Goal: Task Accomplishment & Management: Complete application form

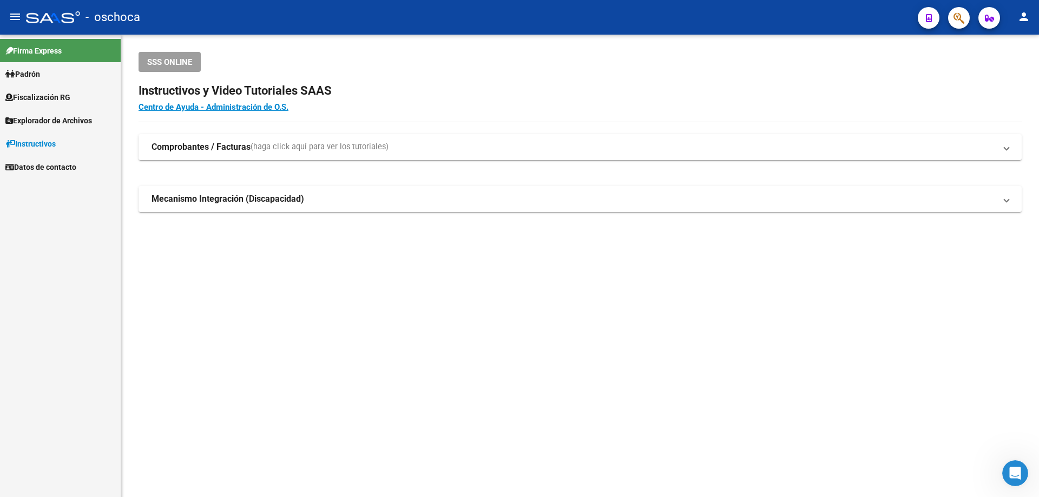
click at [65, 94] on span "Fiscalización RG" at bounding box center [37, 97] width 65 height 12
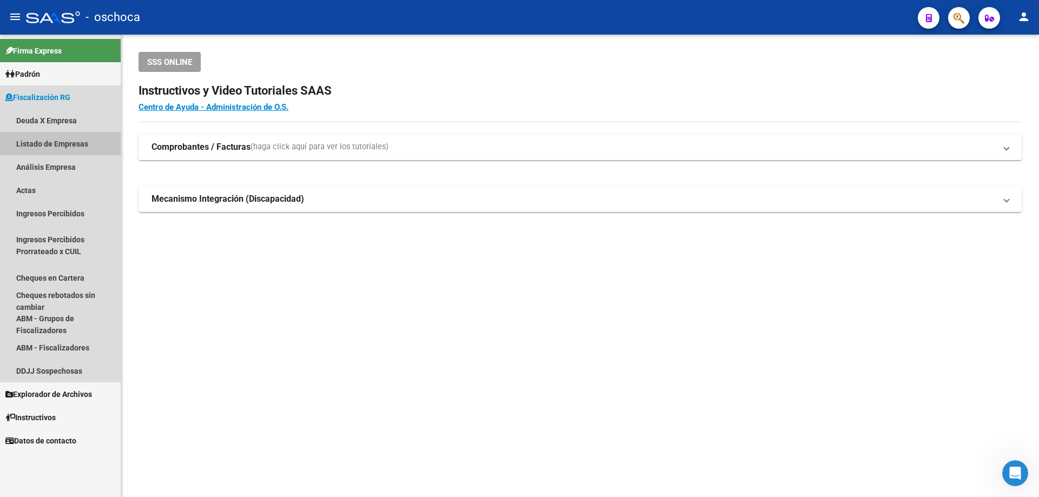
click at [68, 143] on link "Listado de Empresas" at bounding box center [60, 143] width 121 height 23
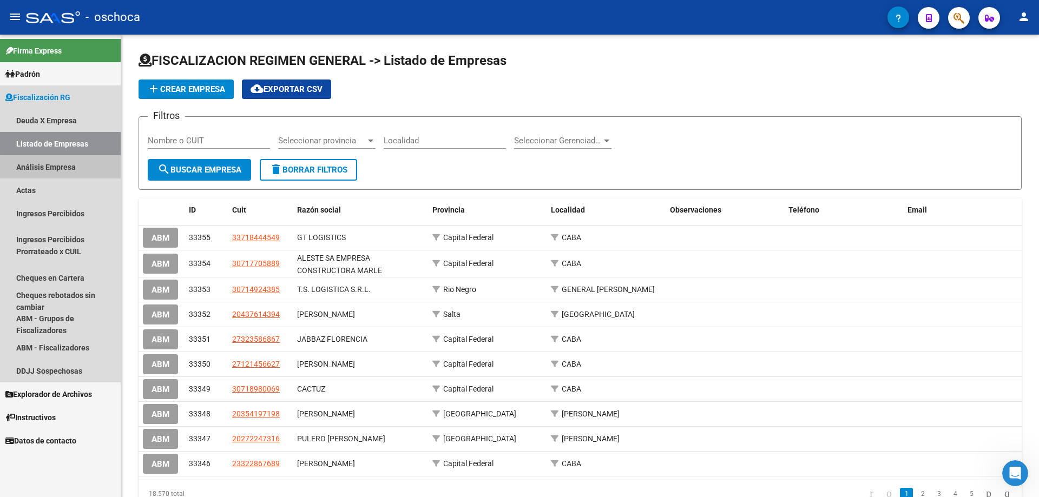
click at [65, 168] on link "Análisis Empresa" at bounding box center [60, 166] width 121 height 23
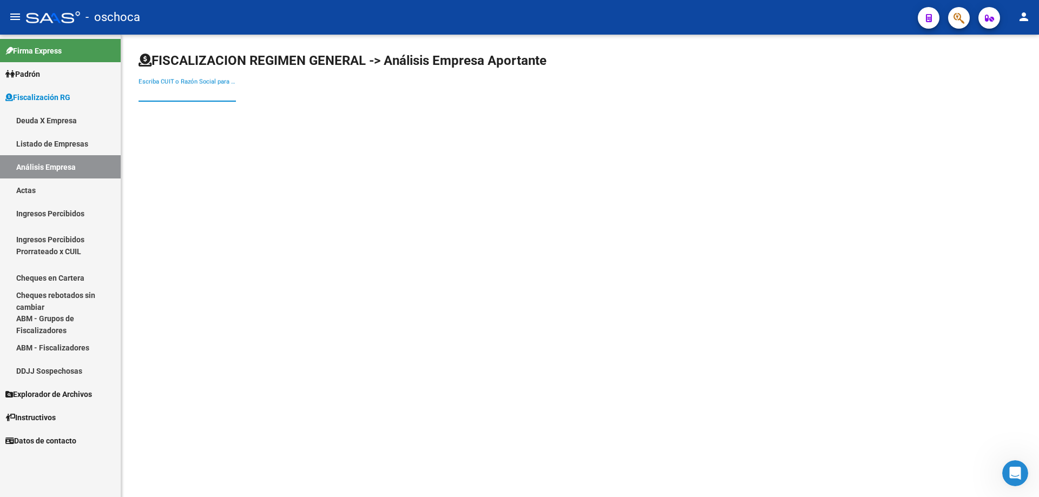
click at [149, 92] on input "Escriba CUIT o Razón Social para buscar" at bounding box center [187, 93] width 97 height 10
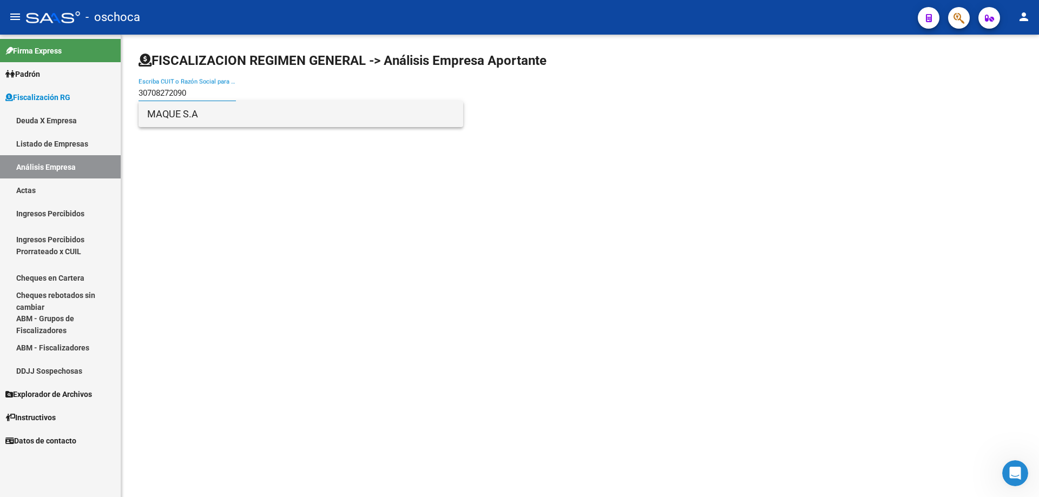
type input "30708272090"
click at [176, 117] on span "MAQUE S.A" at bounding box center [300, 114] width 307 height 26
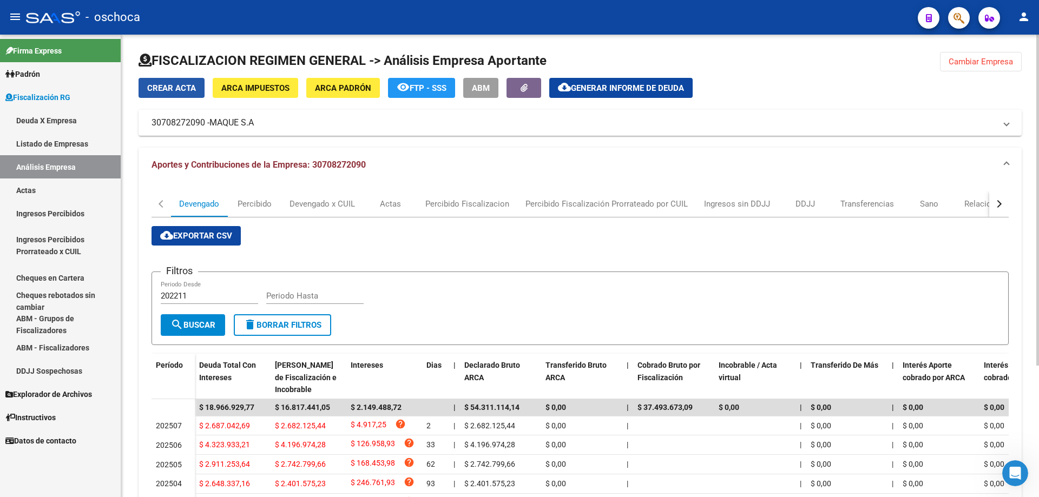
click at [164, 88] on span "Crear Acta" at bounding box center [171, 88] width 49 height 10
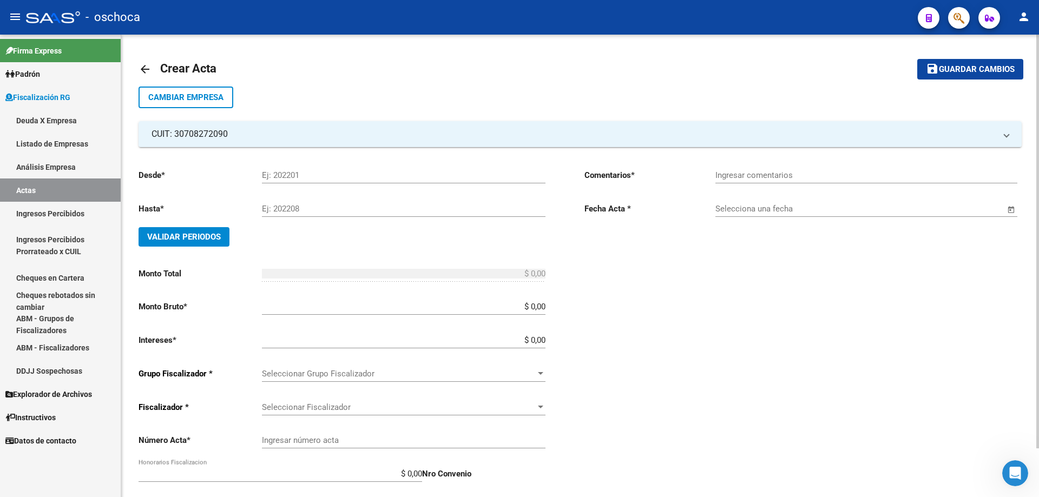
click at [286, 176] on input "Ej: 202201" at bounding box center [404, 175] width 284 height 10
type input "202503"
click at [294, 204] on div "Ej: 202208" at bounding box center [404, 205] width 284 height 23
type input "202505"
click at [198, 240] on span "Validar Periodos" at bounding box center [184, 237] width 74 height 10
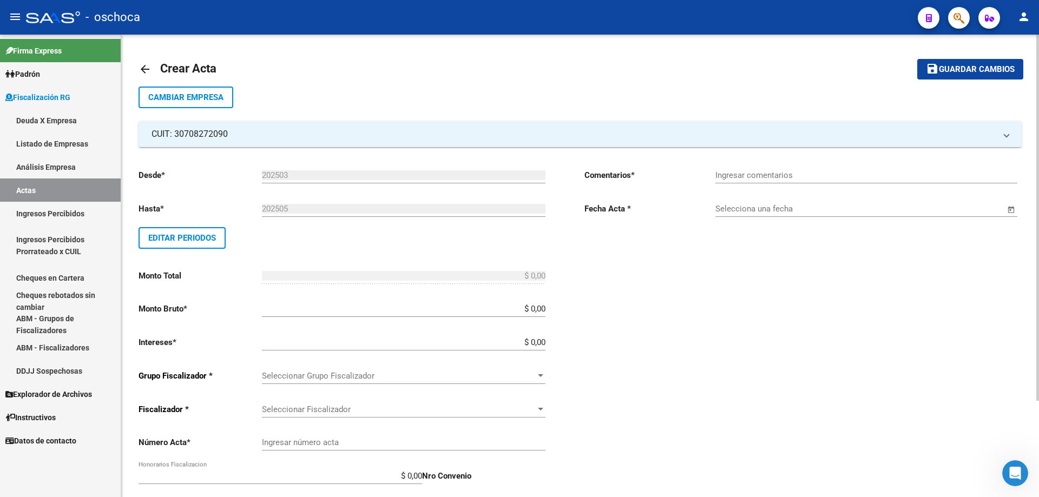
click at [545, 308] on input "$ 0,00" at bounding box center [404, 309] width 284 height 10
type input "$ 7.511.893,49"
click at [544, 341] on input "$ 0,00" at bounding box center [404, 343] width 284 height 10
type input "$ 635.959,84"
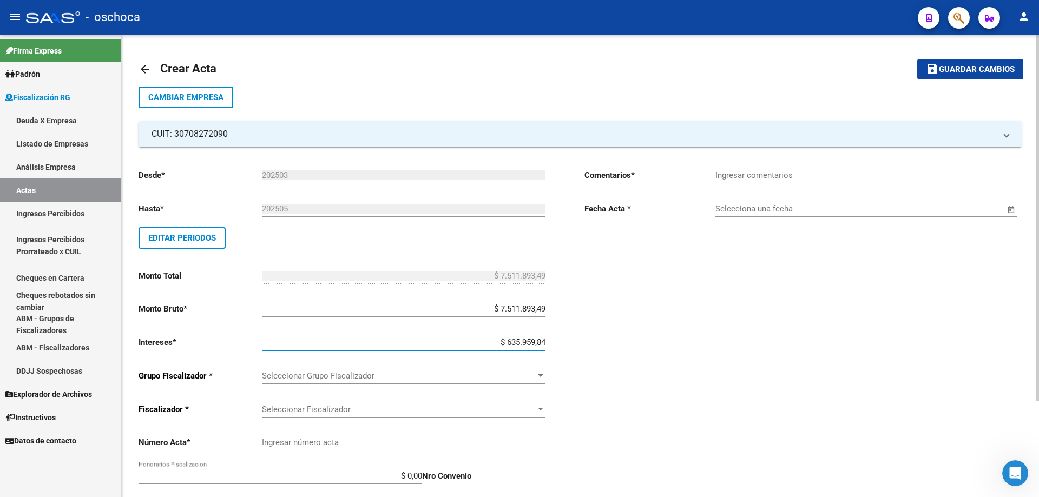
type input "$ 8.147.853,33"
click at [527, 378] on span "Seleccionar Grupo Fiscalizador" at bounding box center [399, 376] width 274 height 10
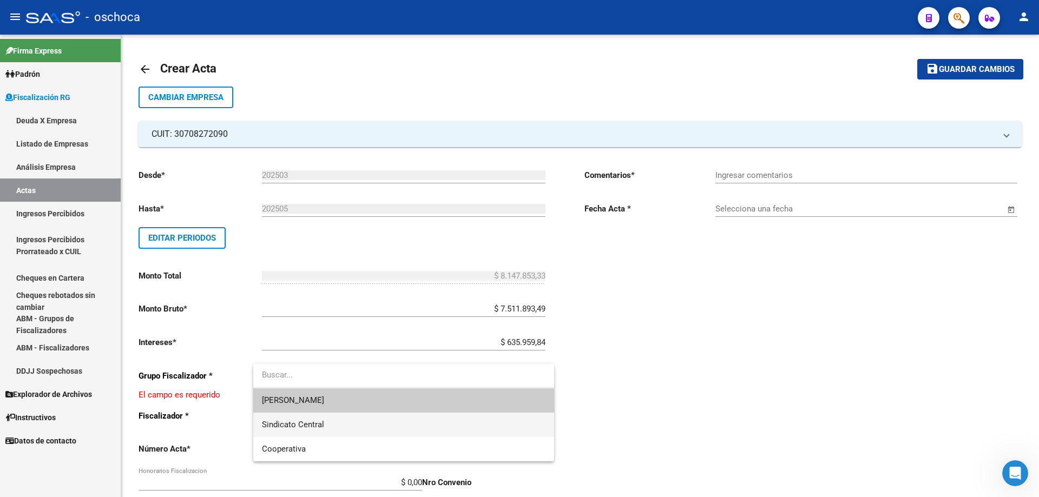
click at [410, 427] on span "Sindicato Central" at bounding box center [404, 425] width 284 height 24
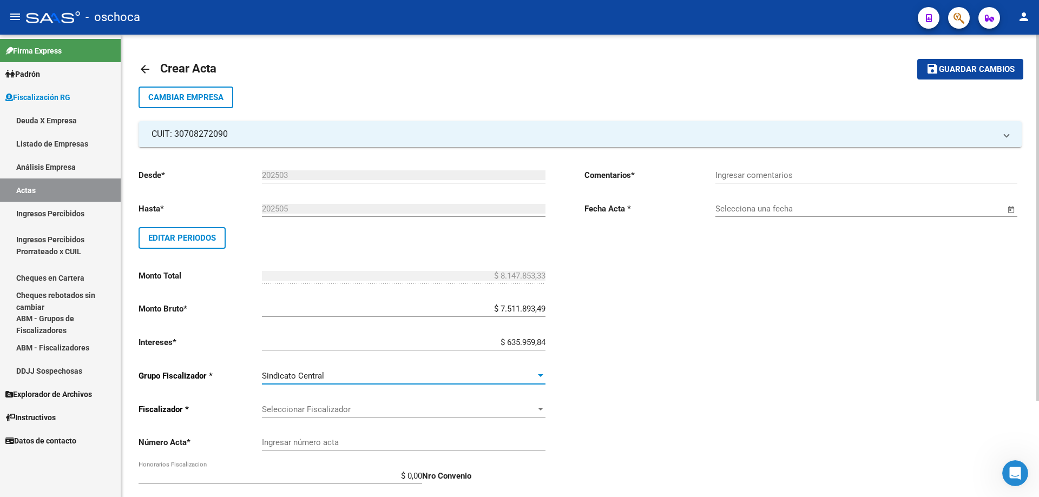
click at [459, 412] on span "Seleccionar Fiscalizador" at bounding box center [399, 410] width 274 height 10
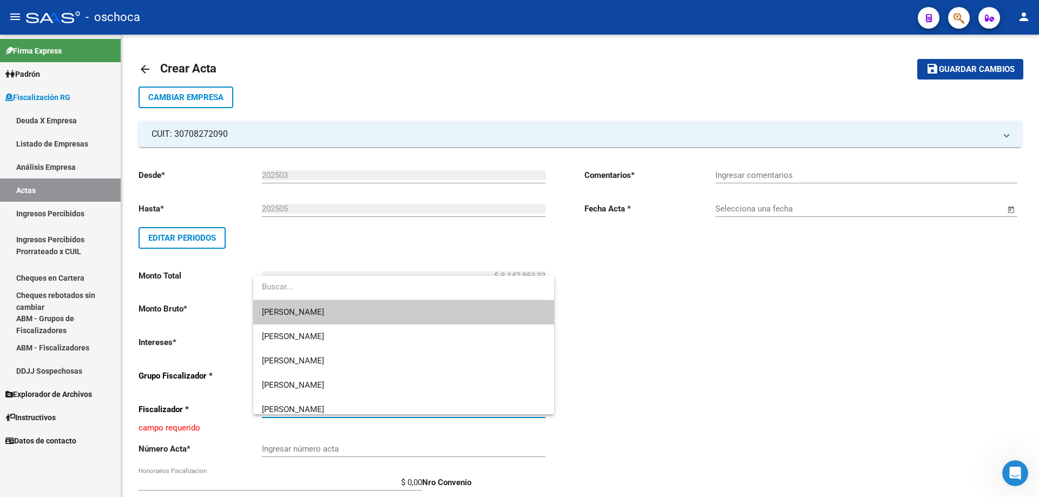
click at [408, 317] on span "[PERSON_NAME]" at bounding box center [404, 312] width 284 height 24
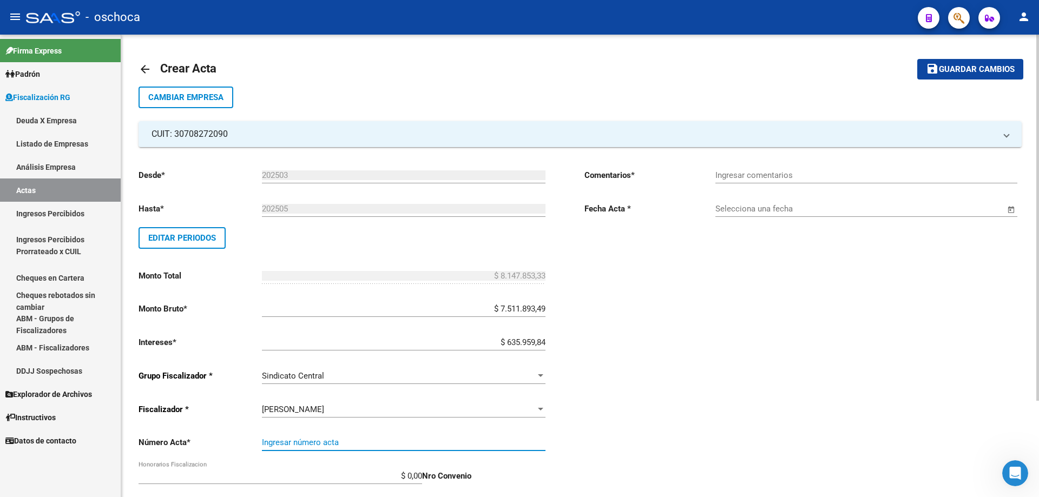
click at [428, 446] on input "Ingresar número acta" at bounding box center [404, 443] width 284 height 10
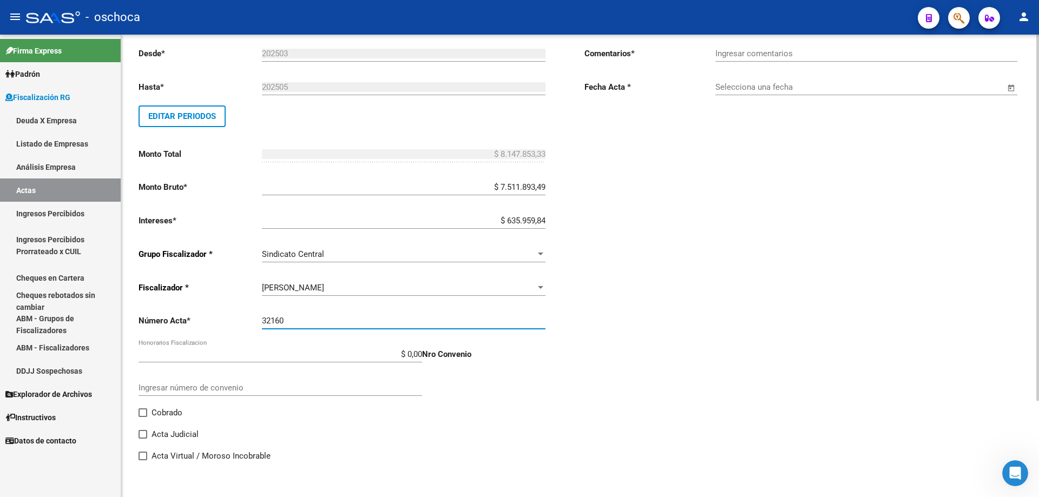
type input "32160"
click at [155, 417] on span "Cobrado" at bounding box center [167, 412] width 31 height 13
click at [143, 417] on input "Cobrado" at bounding box center [142, 417] width 1 height 1
checkbox input "true"
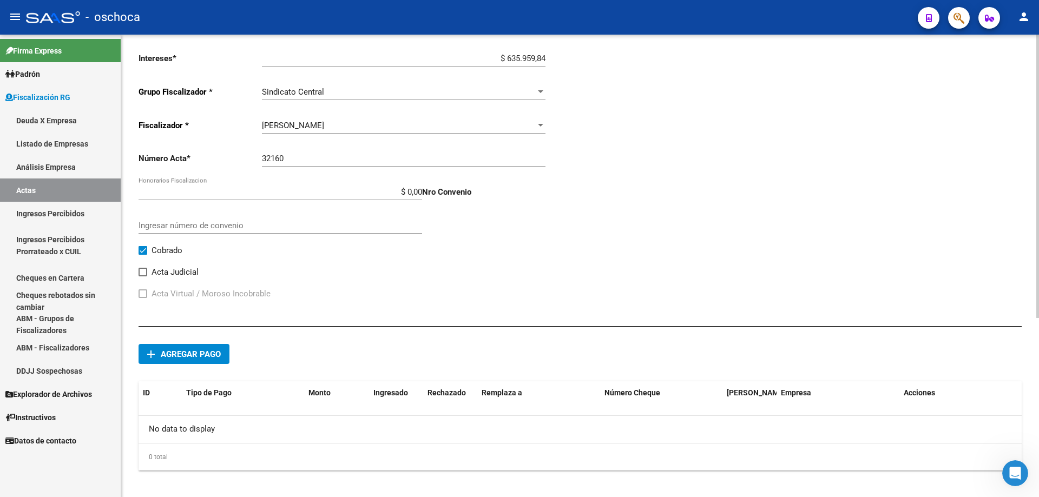
scroll to position [292, 0]
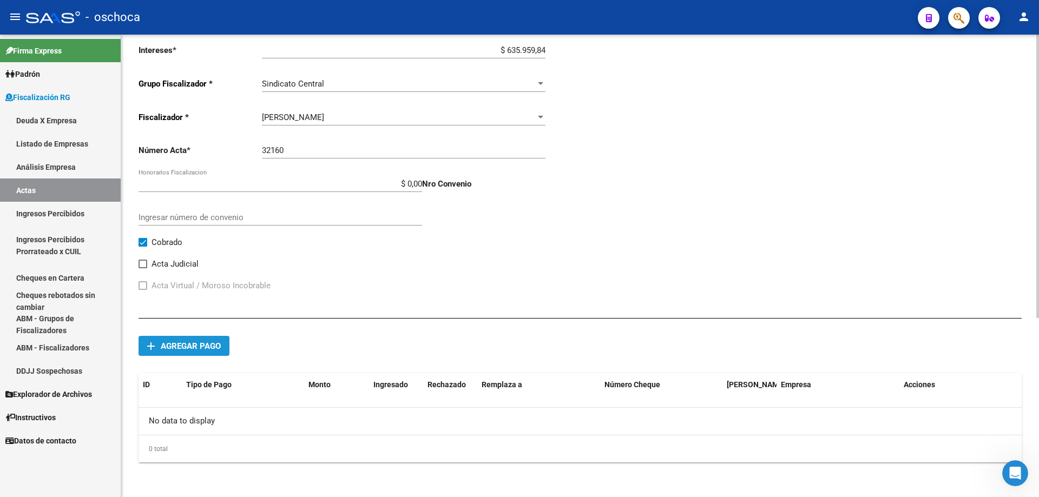
click at [208, 347] on span "Agregar pago" at bounding box center [191, 346] width 60 height 10
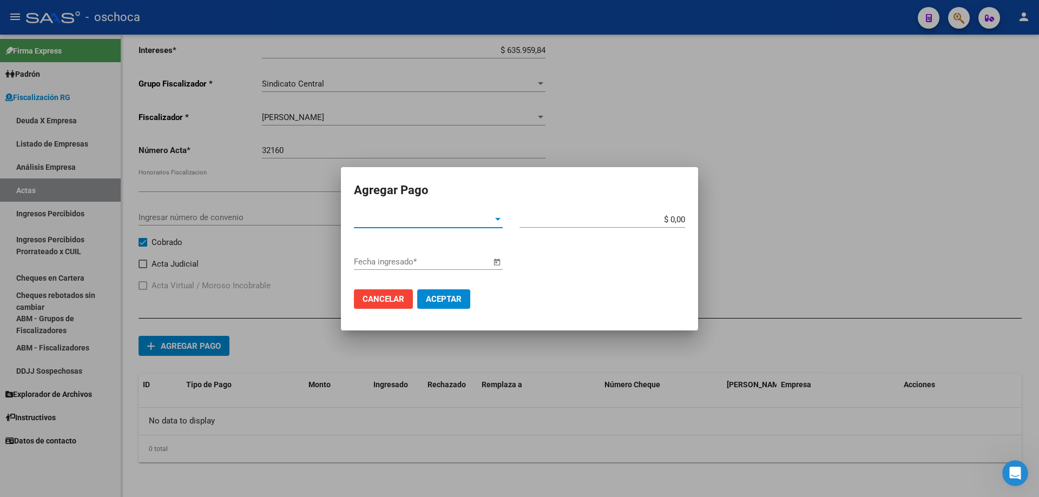
click at [499, 220] on div at bounding box center [497, 219] width 5 height 3
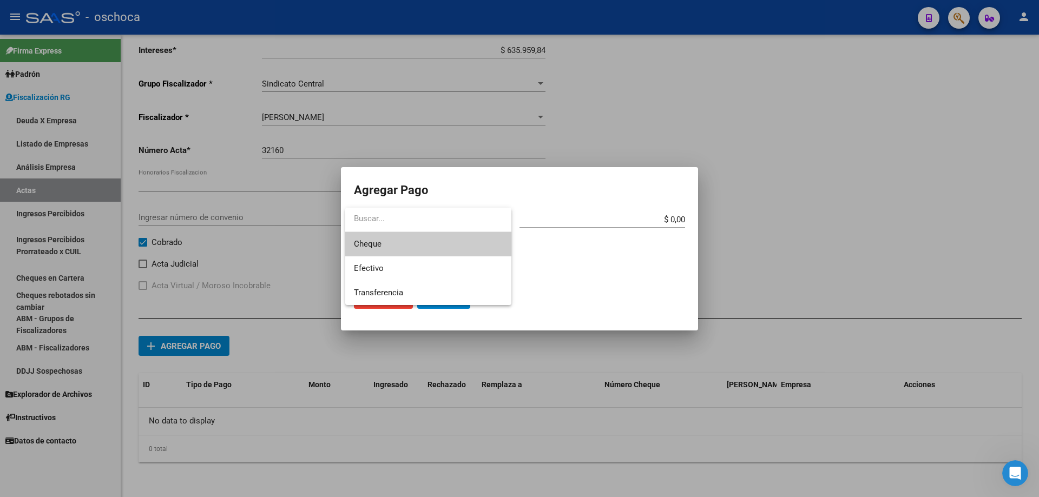
click at [456, 247] on span "Cheque" at bounding box center [428, 244] width 149 height 24
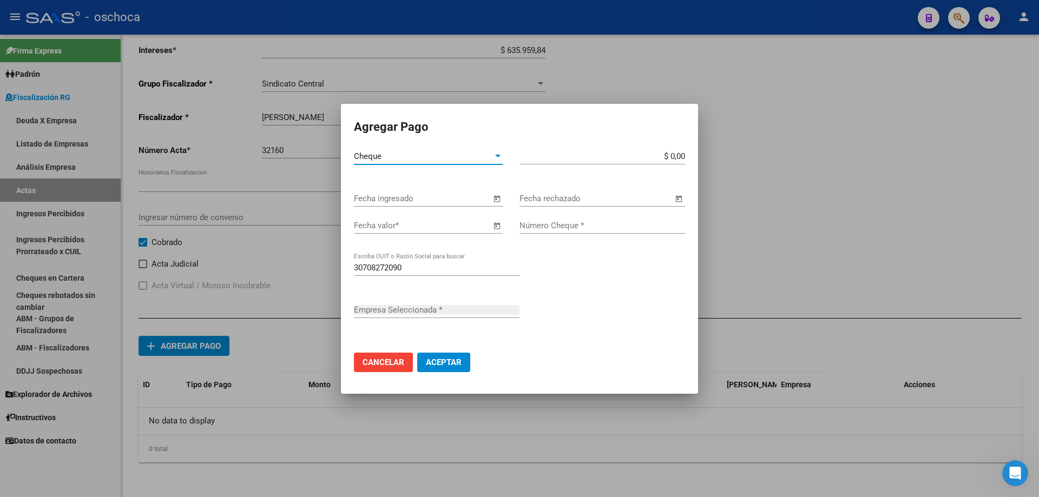
type input "MAQUE S.A"
click at [497, 199] on span "Open calendar" at bounding box center [497, 199] width 26 height 26
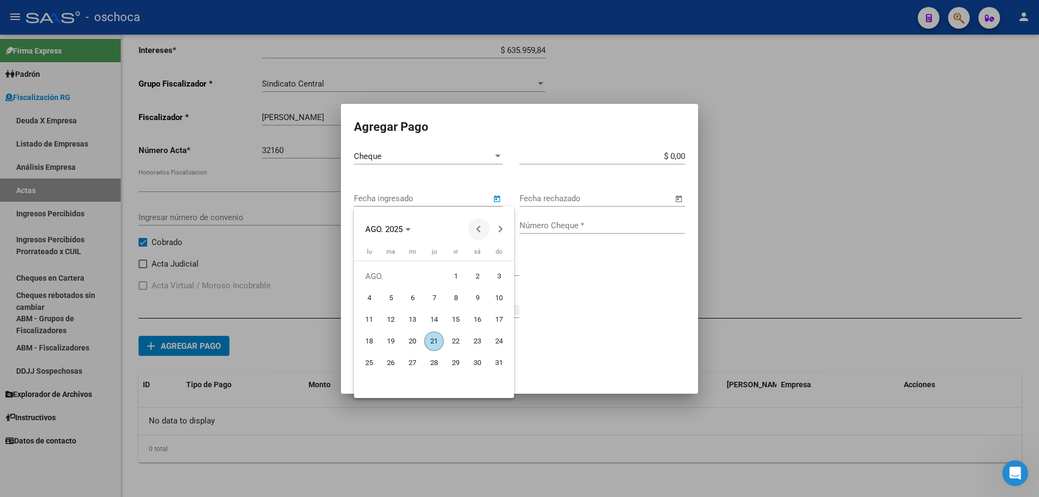
click at [485, 231] on span "Previous month" at bounding box center [479, 230] width 22 height 22
click at [415, 363] on span "25" at bounding box center [412, 362] width 19 height 19
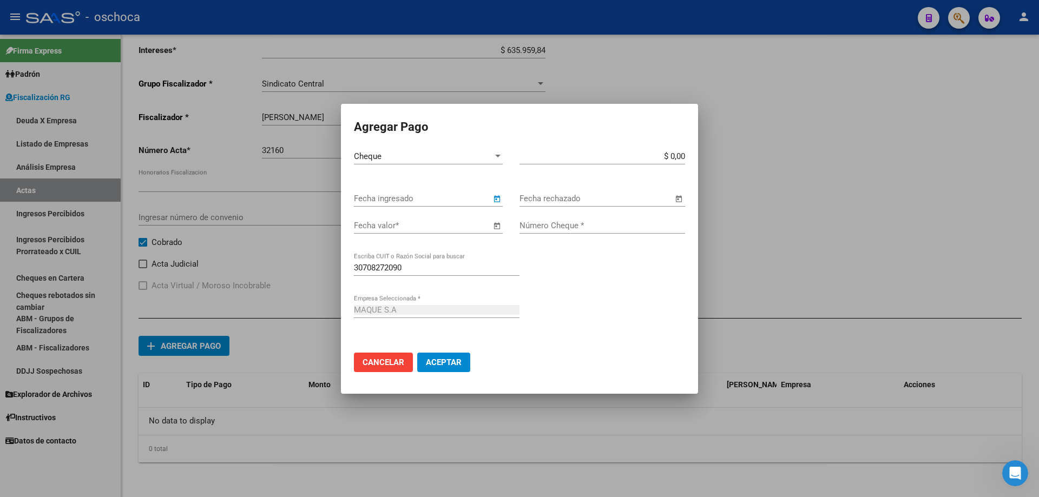
type input "[DATE]"
click at [494, 225] on span "Open calendar" at bounding box center [497, 226] width 26 height 26
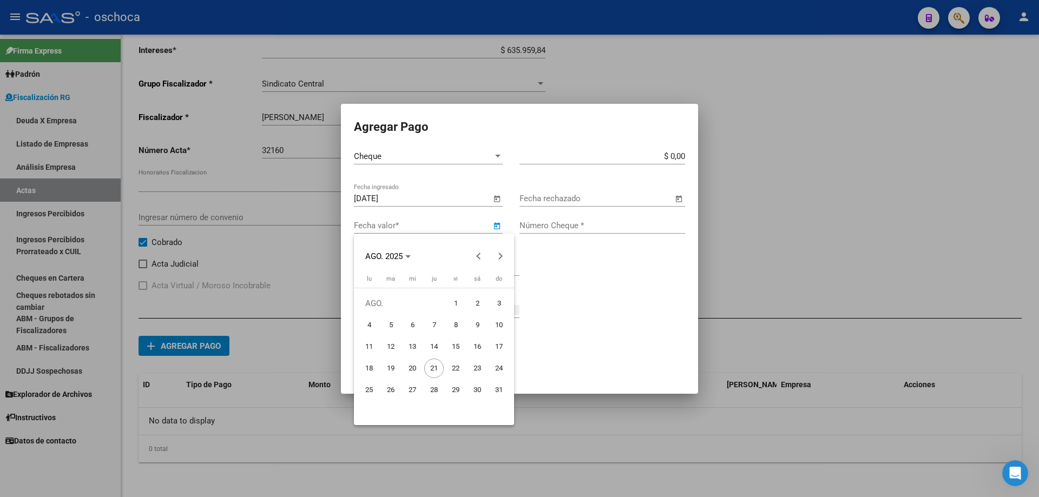
click at [454, 326] on span "8" at bounding box center [455, 324] width 19 height 19
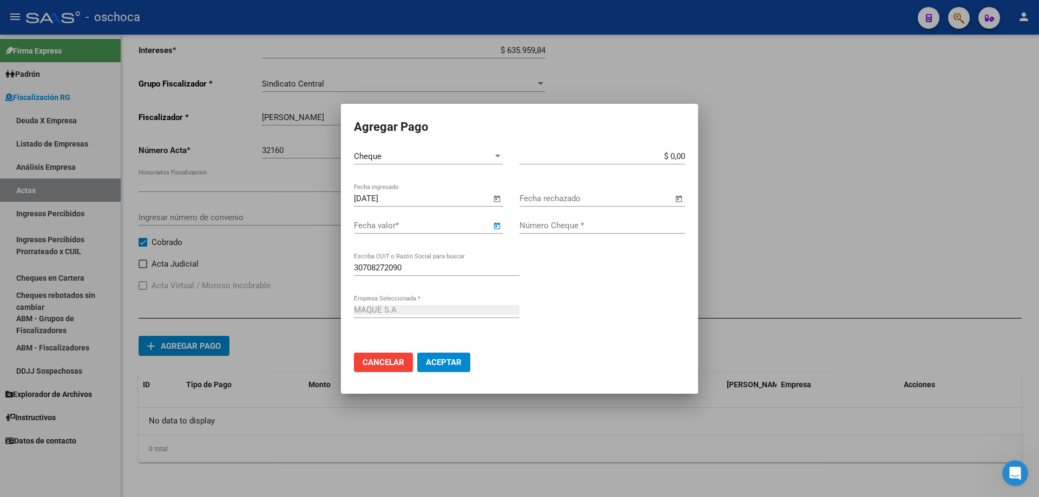
type input "[DATE]"
click at [683, 154] on input "$ 0,00" at bounding box center [602, 157] width 166 height 10
type input "$ 1.629.570,66"
click at [600, 231] on div "Número Cheque *" at bounding box center [602, 226] width 166 height 16
type input "00015337"
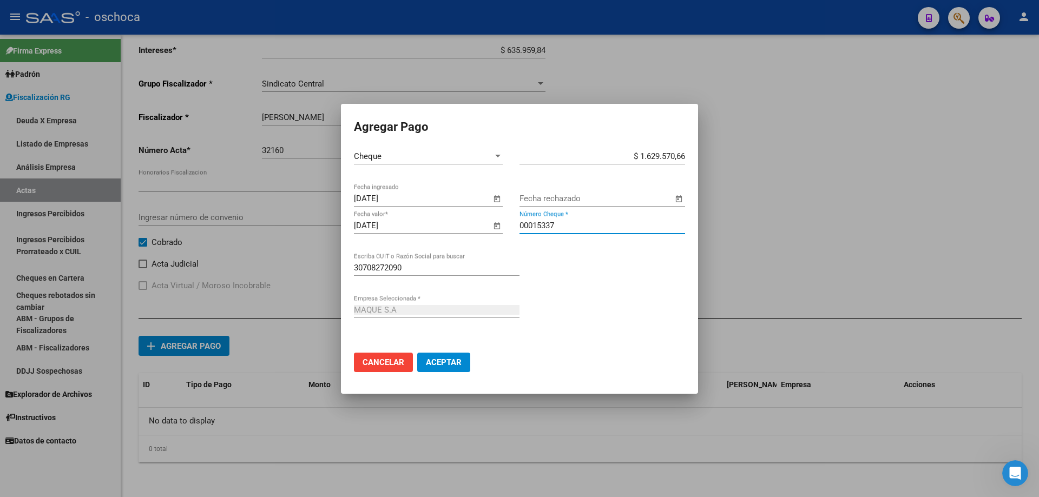
click at [447, 358] on span "Aceptar" at bounding box center [444, 363] width 36 height 10
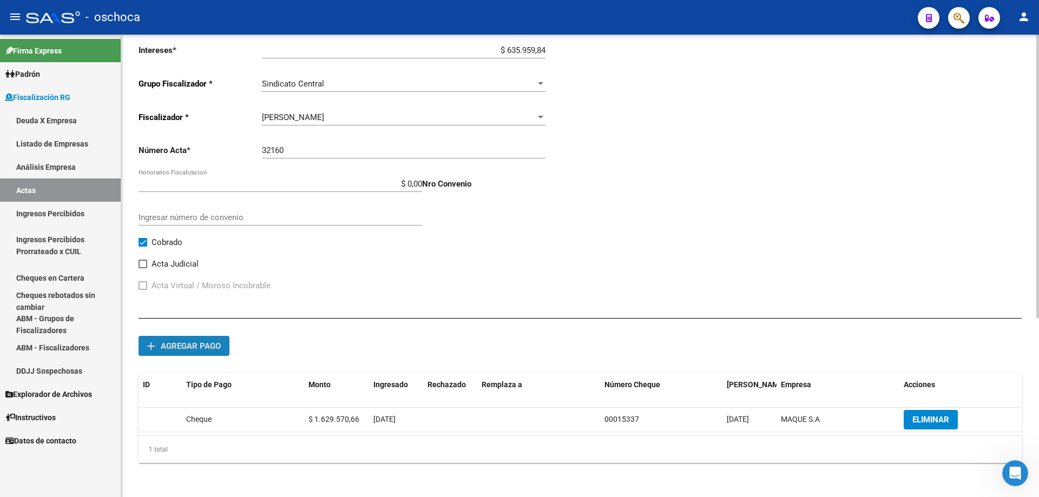
click at [212, 348] on span "Agregar pago" at bounding box center [191, 346] width 60 height 10
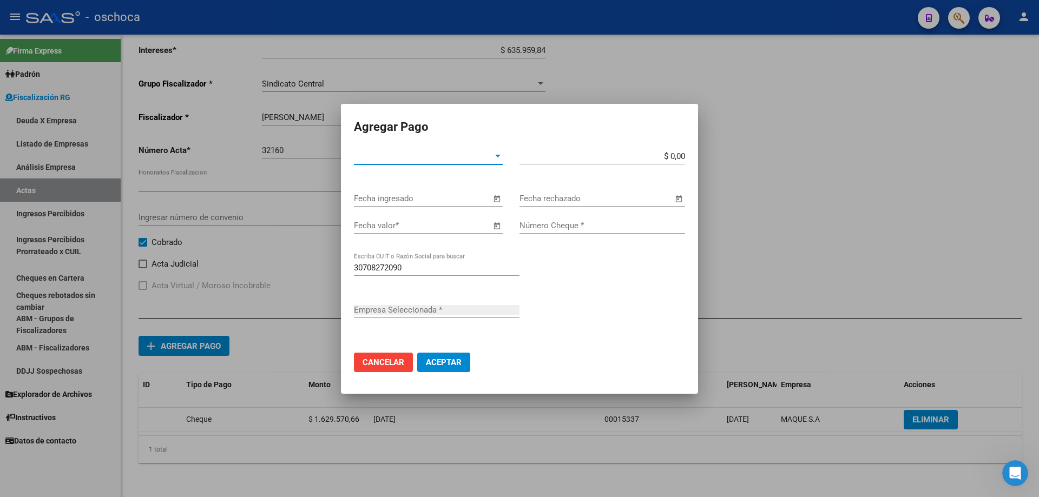
type input "MAQUE S.A"
click at [493, 160] on div at bounding box center [498, 156] width 10 height 9
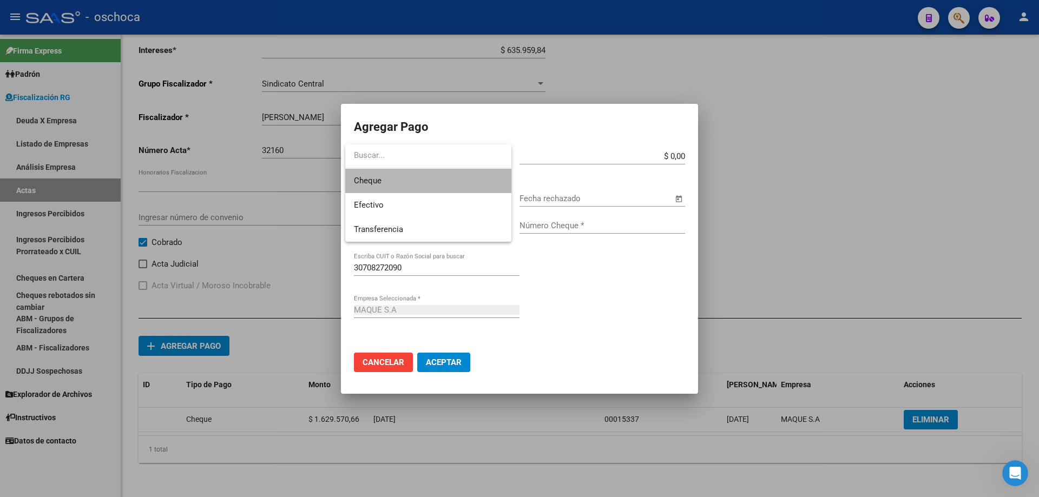
click at [470, 178] on span "Cheque" at bounding box center [428, 181] width 149 height 24
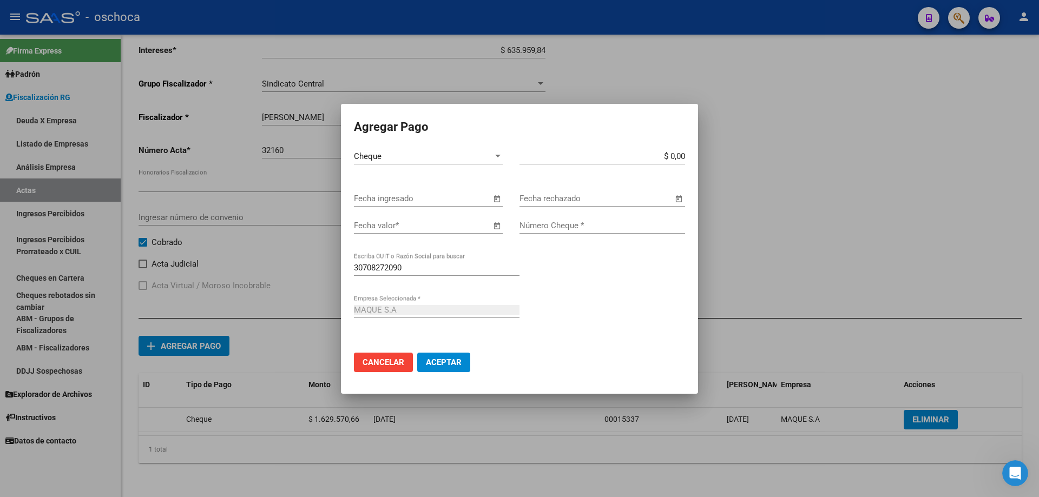
click at [497, 199] on span "Open calendar" at bounding box center [497, 199] width 26 height 26
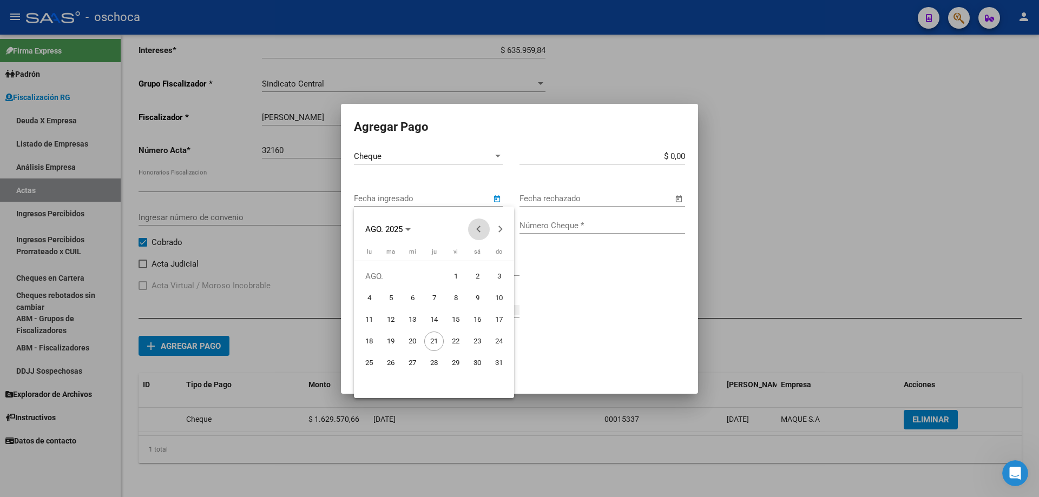
click at [481, 232] on button "Previous month" at bounding box center [479, 230] width 22 height 22
click at [412, 364] on span "25" at bounding box center [412, 362] width 19 height 19
type input "[DATE]"
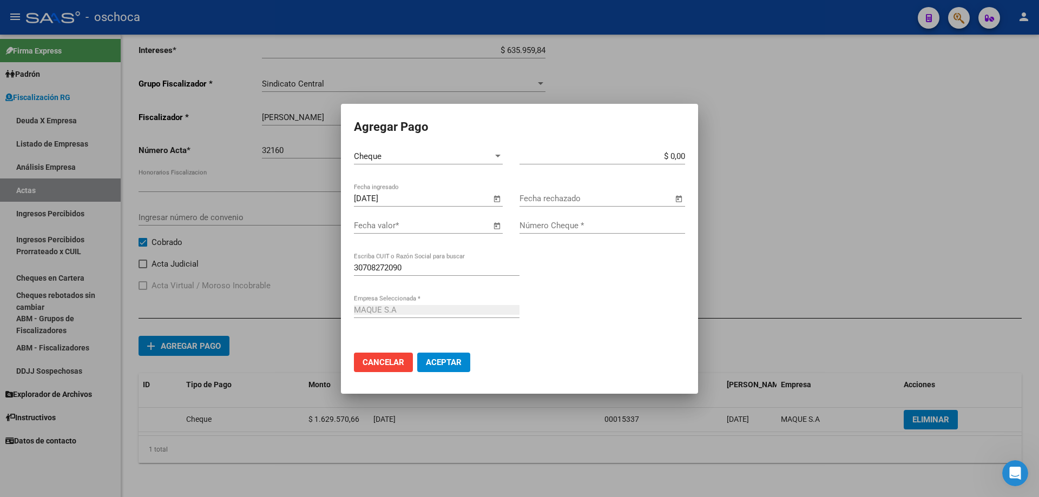
click at [494, 229] on span "Open calendar" at bounding box center [497, 226] width 26 height 26
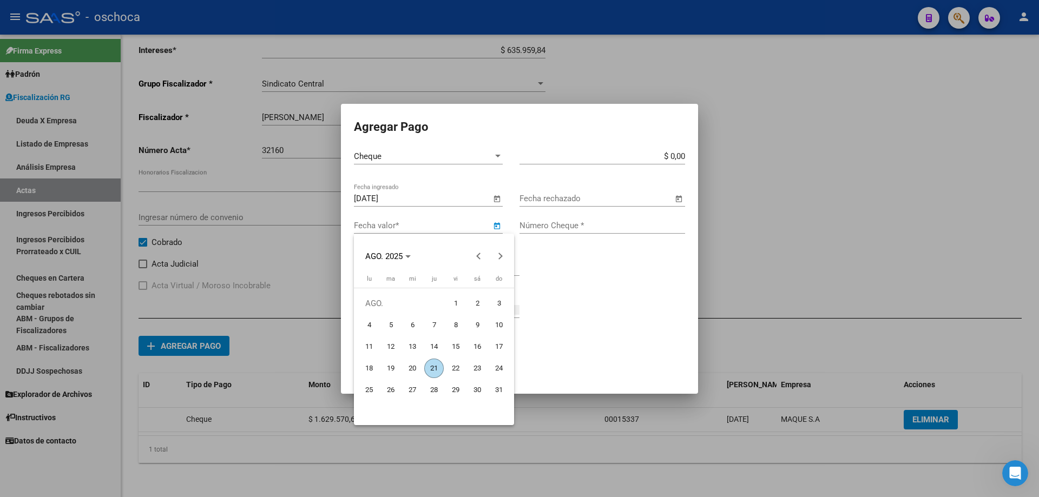
click at [373, 346] on span "11" at bounding box center [368, 346] width 19 height 19
type input "[DATE]"
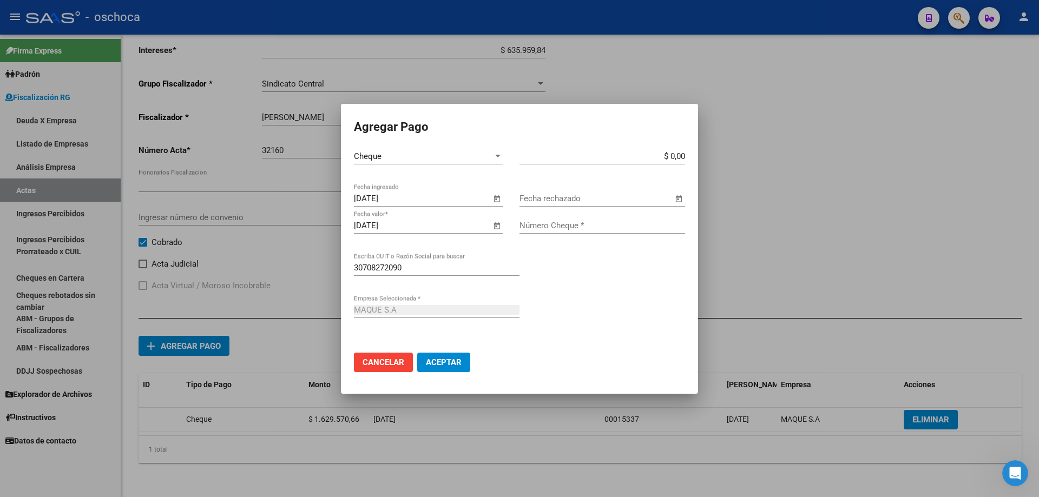
click at [684, 156] on input "$ 0,00" at bounding box center [602, 157] width 166 height 10
type input "$ 1.629.570,66"
click at [634, 225] on input "Número Cheque *" at bounding box center [602, 226] width 166 height 10
type input "00015338"
click at [435, 362] on span "Aceptar" at bounding box center [444, 363] width 36 height 10
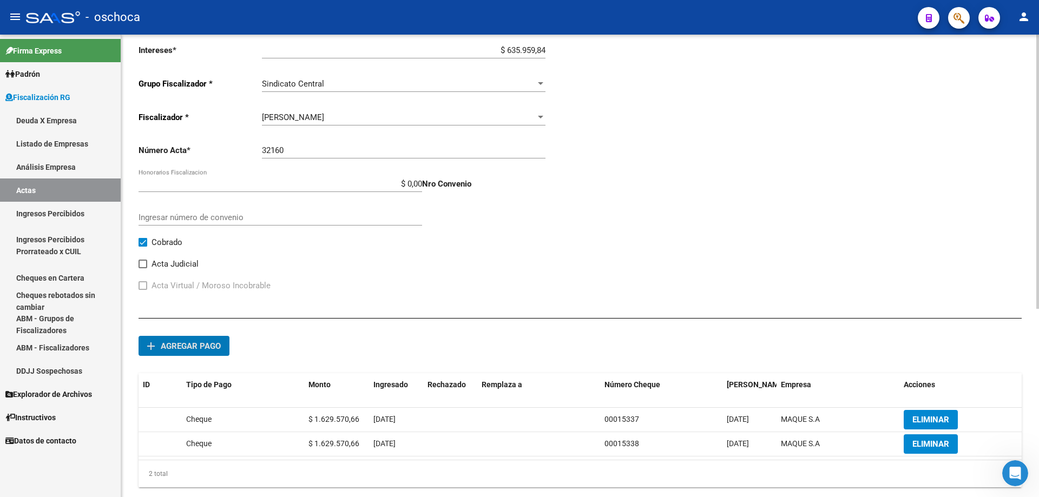
click at [181, 343] on span "Agregar pago" at bounding box center [191, 346] width 60 height 10
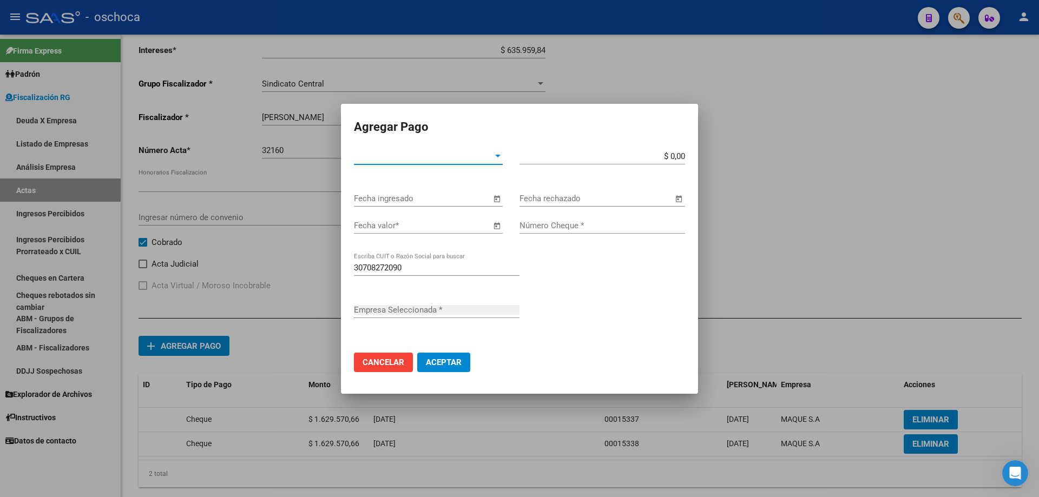
type input "MAQUE S.A"
click at [491, 153] on span "Tipo de Pago *" at bounding box center [423, 157] width 139 height 10
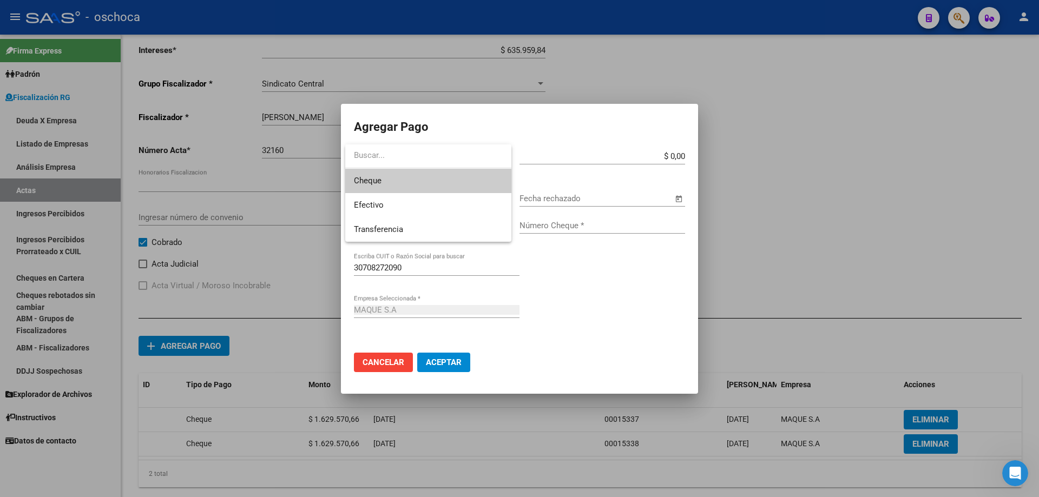
click at [457, 183] on span "Cheque" at bounding box center [428, 181] width 149 height 24
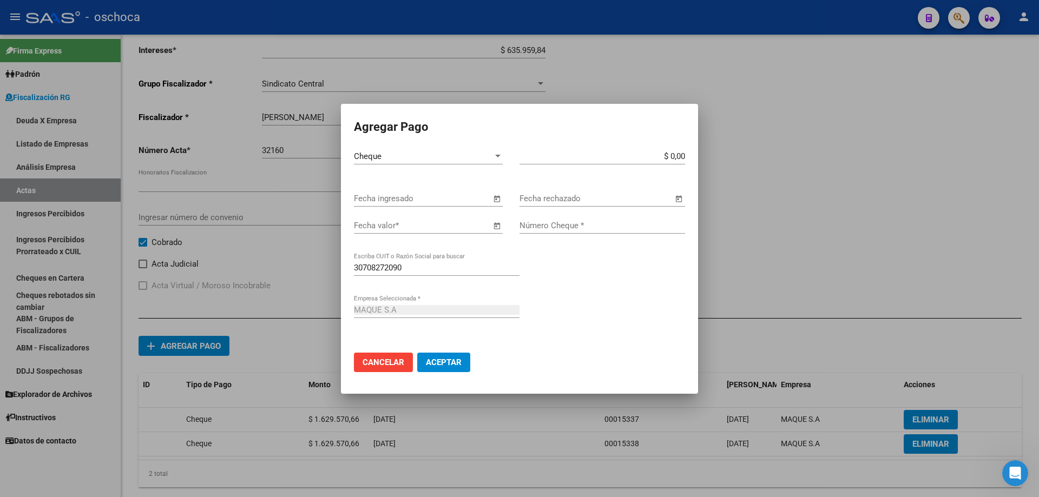
click at [494, 202] on span "Open calendar" at bounding box center [497, 199] width 26 height 26
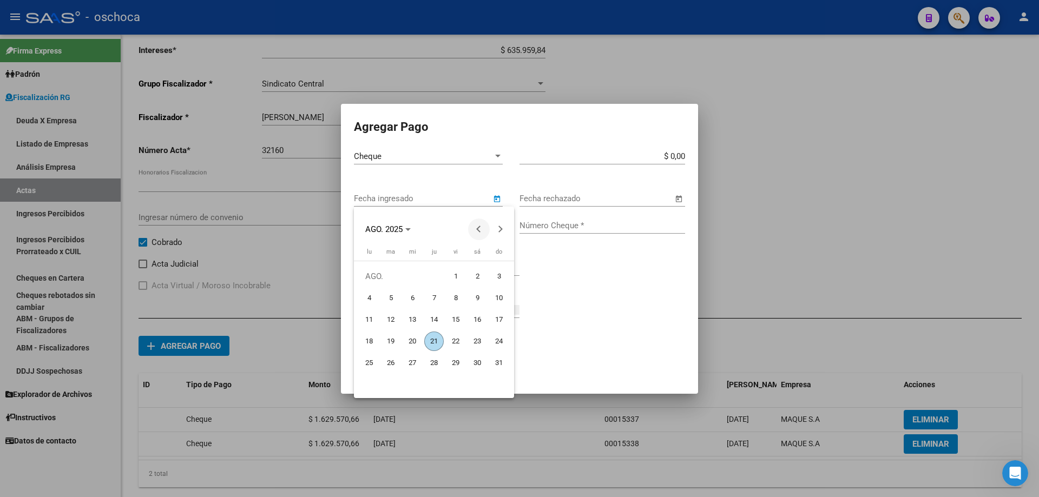
click at [477, 229] on button "Previous month" at bounding box center [479, 230] width 22 height 22
click at [418, 367] on span "25" at bounding box center [412, 362] width 19 height 19
type input "[DATE]"
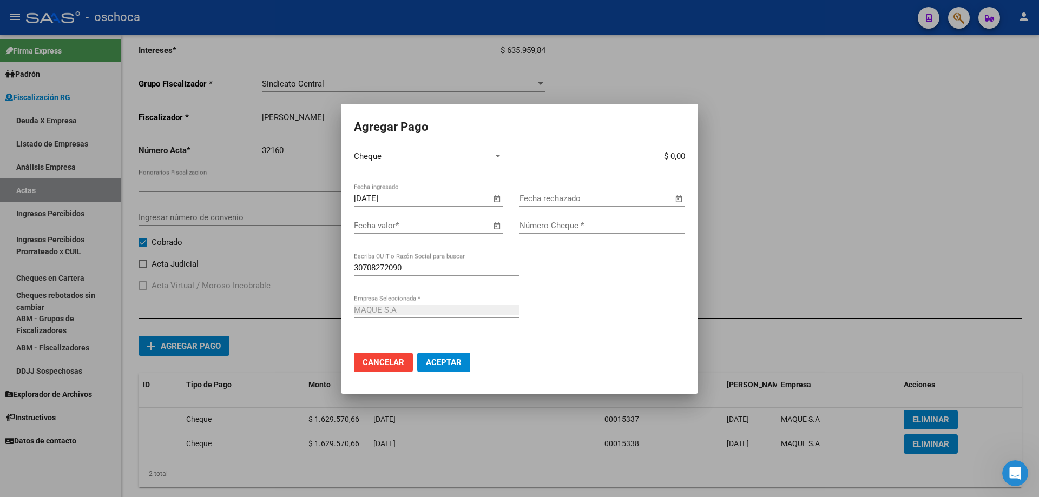
click at [495, 228] on span "Open calendar" at bounding box center [497, 226] width 26 height 26
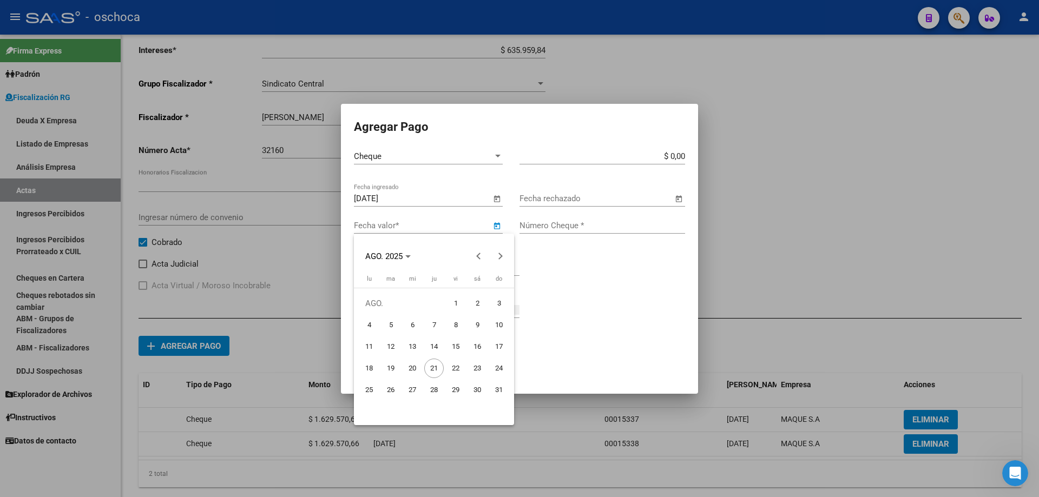
click at [452, 347] on span "15" at bounding box center [455, 346] width 19 height 19
type input "[DATE]"
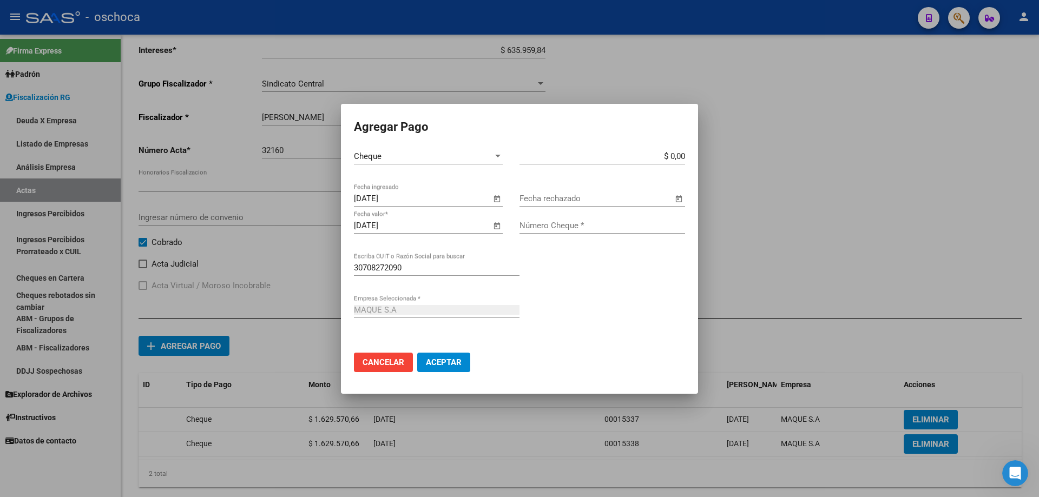
click at [685, 157] on input "$ 0,00" at bounding box center [602, 157] width 166 height 10
type input "$ 1.629.570,66"
click at [630, 223] on input "Número Cheque *" at bounding box center [602, 226] width 166 height 10
type input "00015339"
click at [454, 371] on button "Aceptar" at bounding box center [443, 362] width 53 height 19
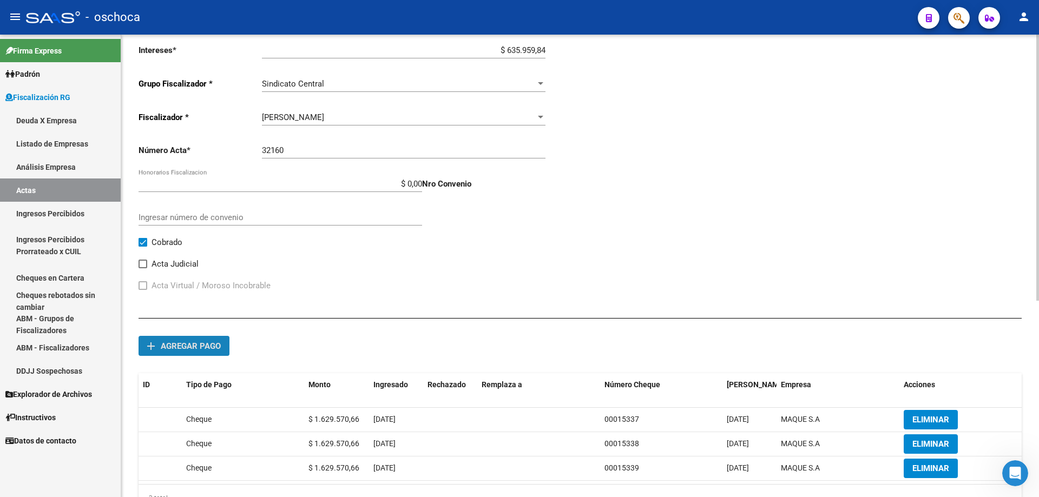
click at [170, 341] on span "Agregar pago" at bounding box center [191, 346] width 60 height 10
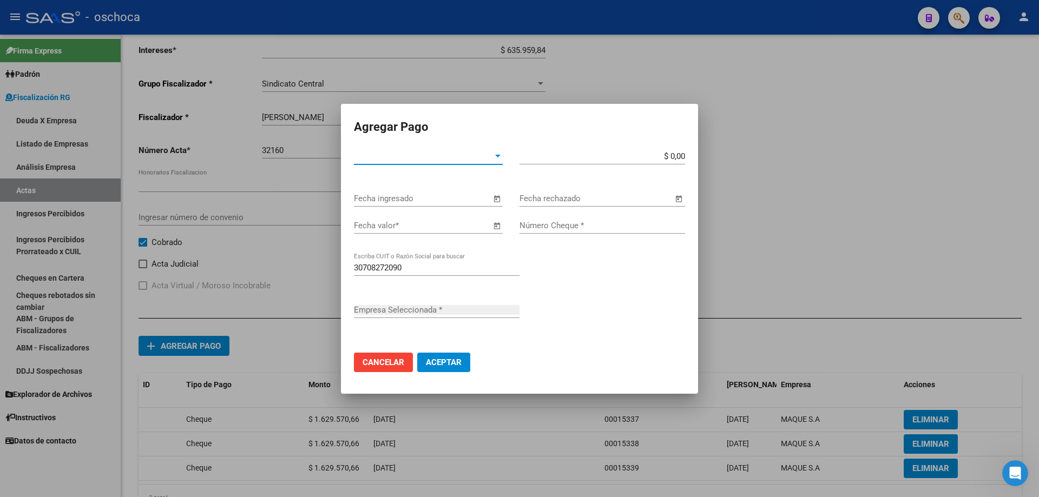
type input "MAQUE S.A"
click at [489, 157] on span "Tipo de Pago *" at bounding box center [423, 157] width 139 height 10
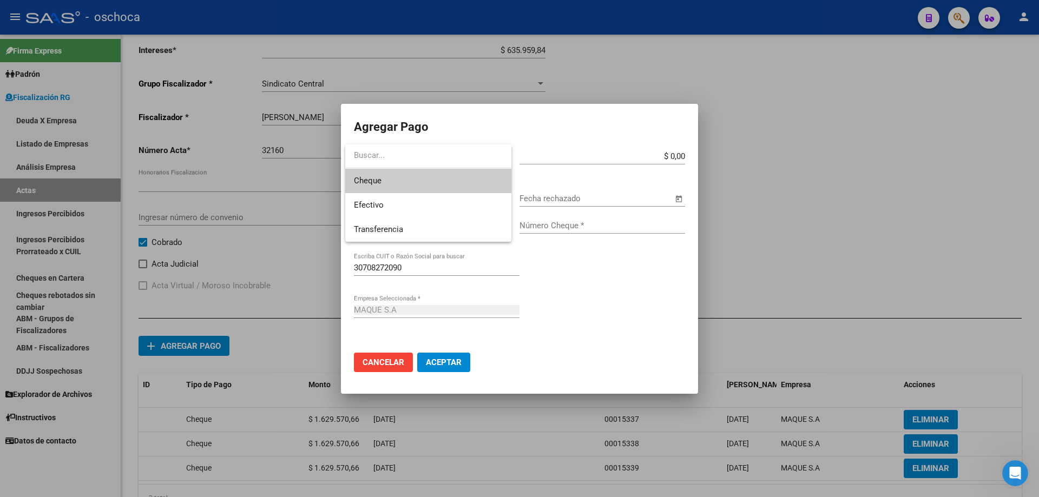
click at [463, 184] on span "Cheque" at bounding box center [428, 181] width 149 height 24
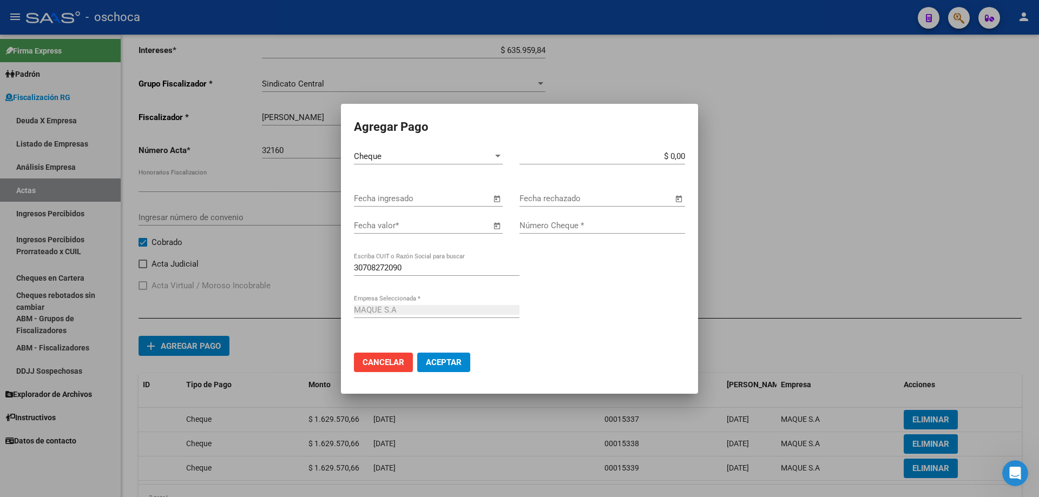
click at [468, 208] on div "Fecha ingresado" at bounding box center [428, 203] width 149 height 27
click at [478, 201] on input "Fecha ingresado" at bounding box center [422, 199] width 137 height 10
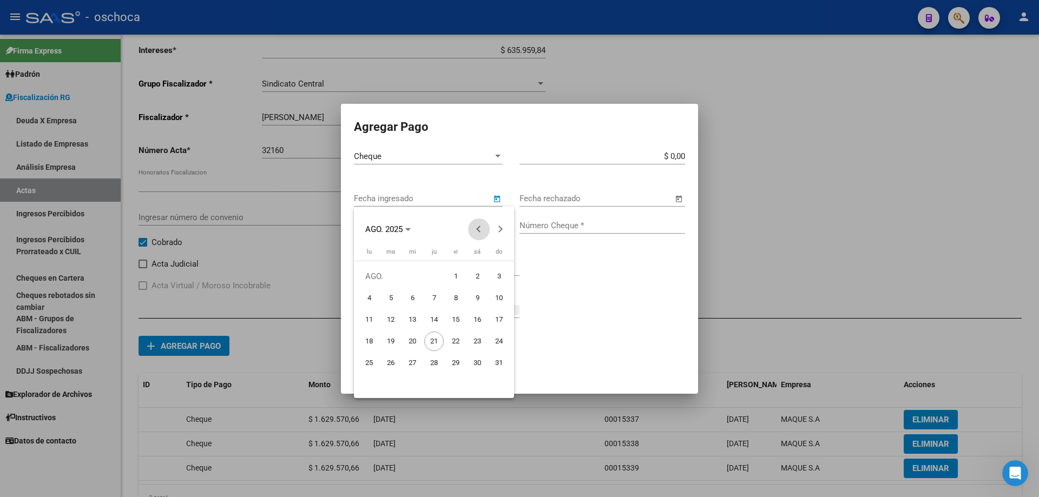
click at [481, 233] on span "Previous month" at bounding box center [479, 230] width 22 height 22
click at [413, 365] on span "25" at bounding box center [412, 362] width 19 height 19
type input "[DATE]"
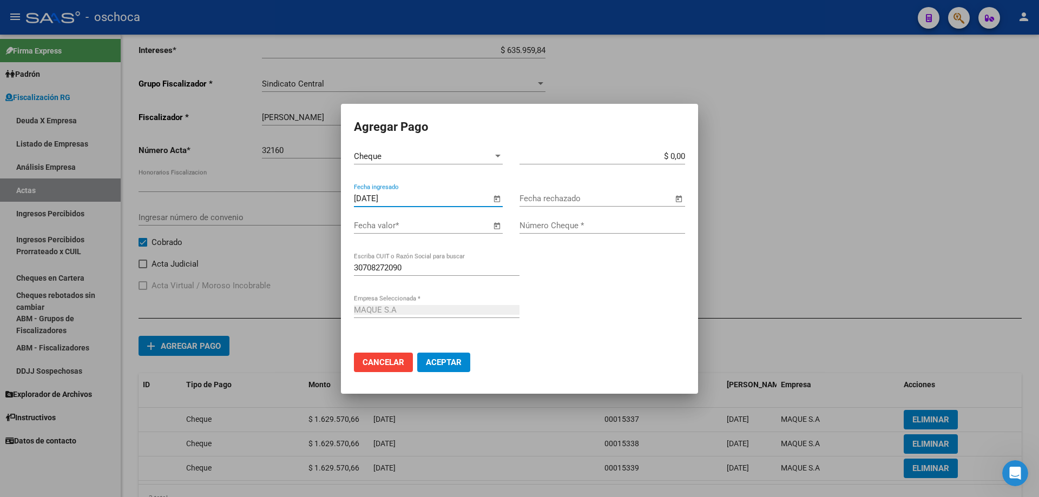
click at [494, 228] on span "Open calendar" at bounding box center [497, 226] width 26 height 26
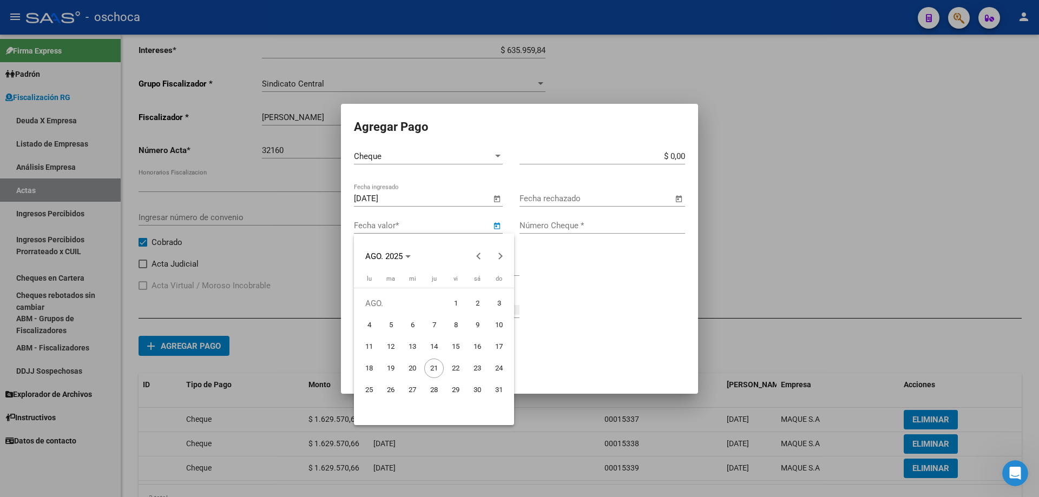
drag, startPoint x: 370, startPoint y: 372, endPoint x: 419, endPoint y: 341, distance: 58.3
click at [370, 371] on span "18" at bounding box center [368, 368] width 19 height 19
type input "[DATE]"
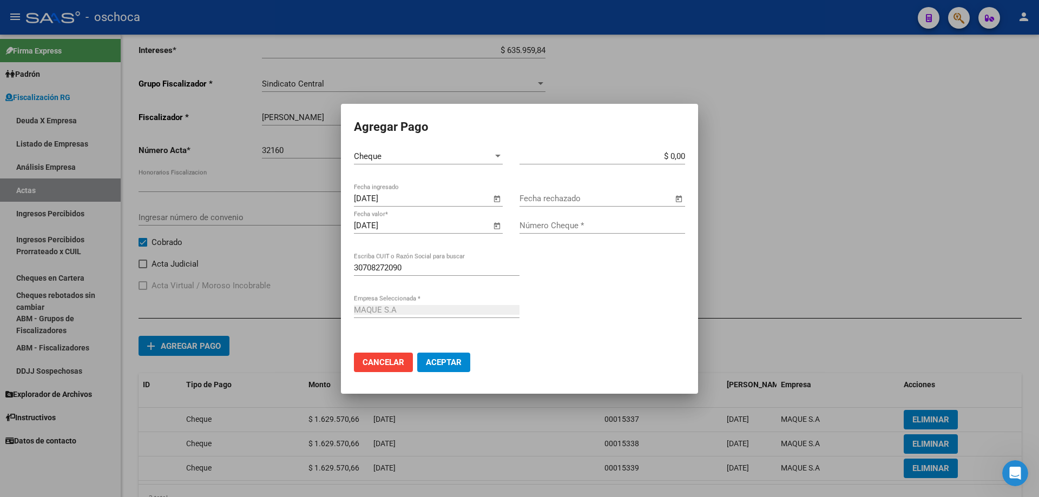
click at [683, 157] on input "$ 0,00" at bounding box center [602, 157] width 166 height 10
type input "$ 1.629.570,66"
click at [599, 225] on input "Número Cheque *" at bounding box center [602, 226] width 166 height 10
type input "00015340"
click at [445, 361] on span "Aceptar" at bounding box center [444, 363] width 36 height 10
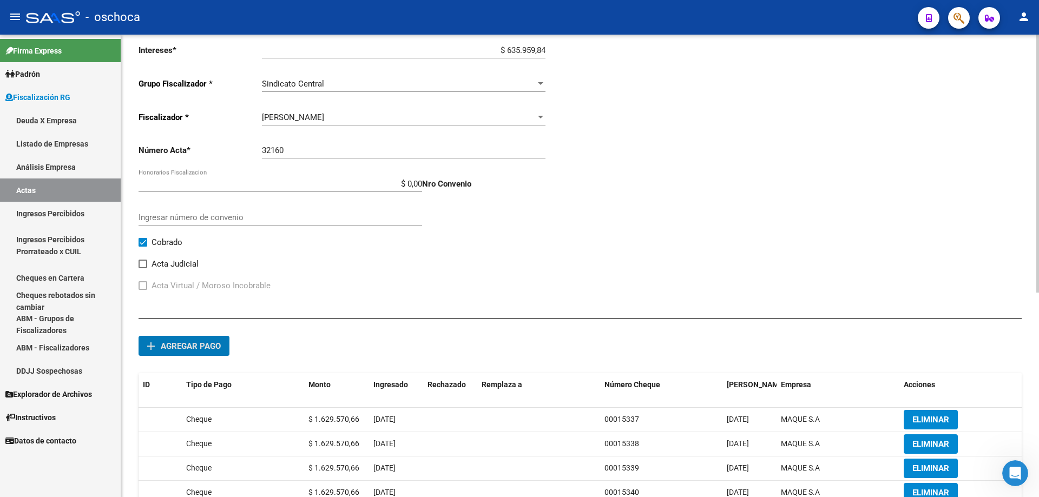
click at [219, 352] on button "add Agregar pago" at bounding box center [184, 346] width 91 height 20
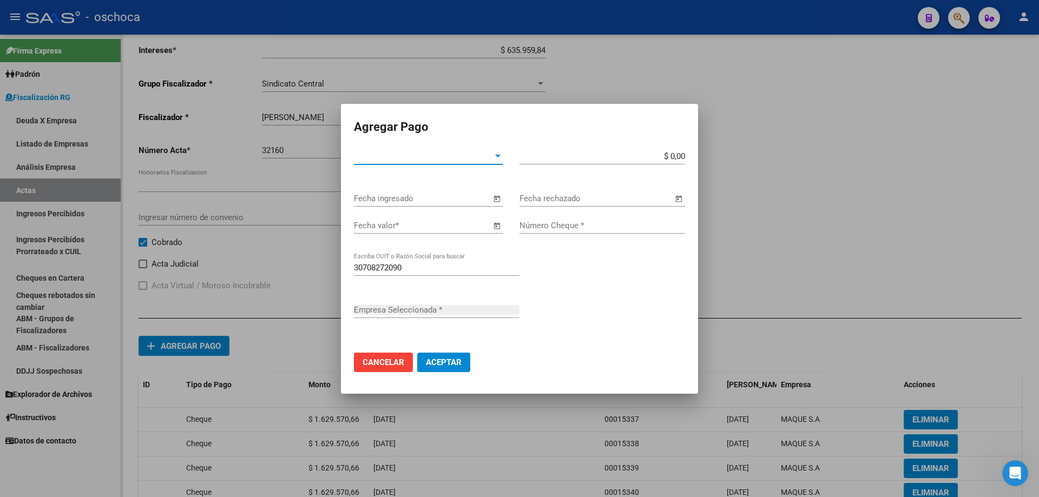
type input "MAQUE S.A"
click at [490, 158] on span "Tipo de Pago *" at bounding box center [423, 157] width 139 height 10
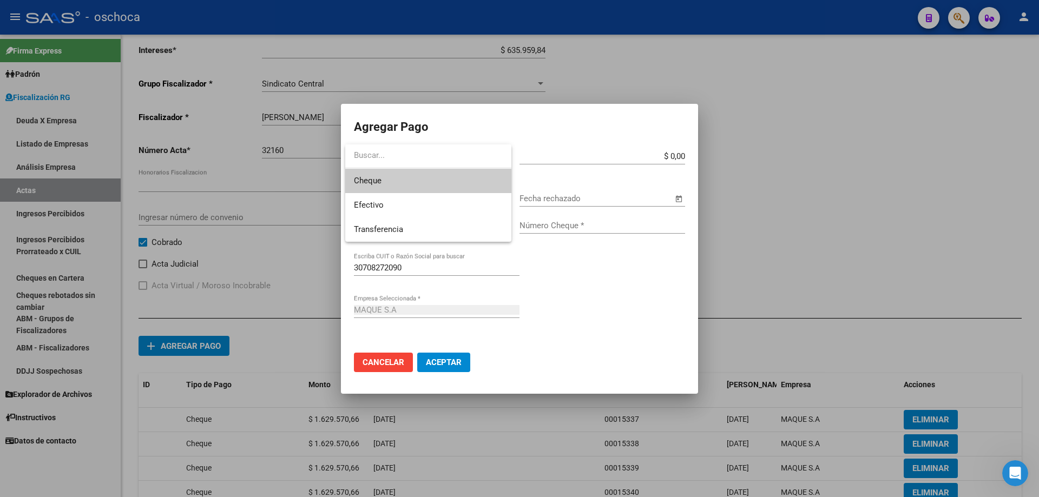
click at [469, 181] on span "Cheque" at bounding box center [428, 181] width 149 height 24
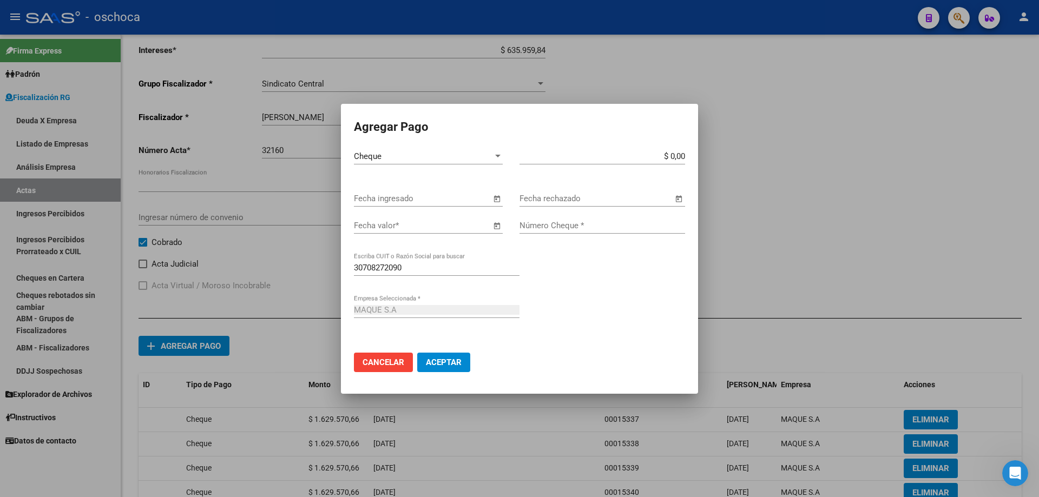
click at [492, 199] on span "Open calendar" at bounding box center [497, 199] width 26 height 26
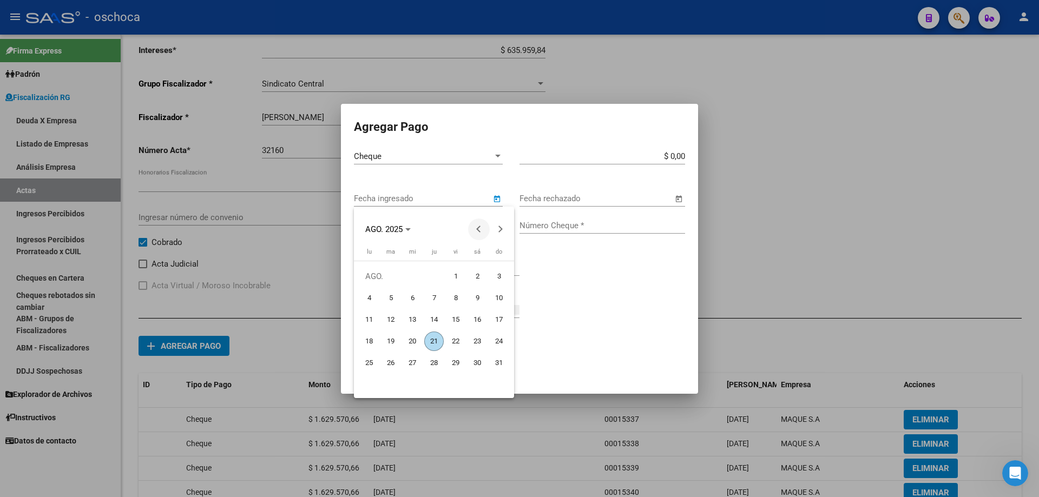
click at [477, 232] on span "Previous month" at bounding box center [479, 230] width 22 height 22
click at [418, 363] on span "25" at bounding box center [412, 362] width 19 height 19
type input "[DATE]"
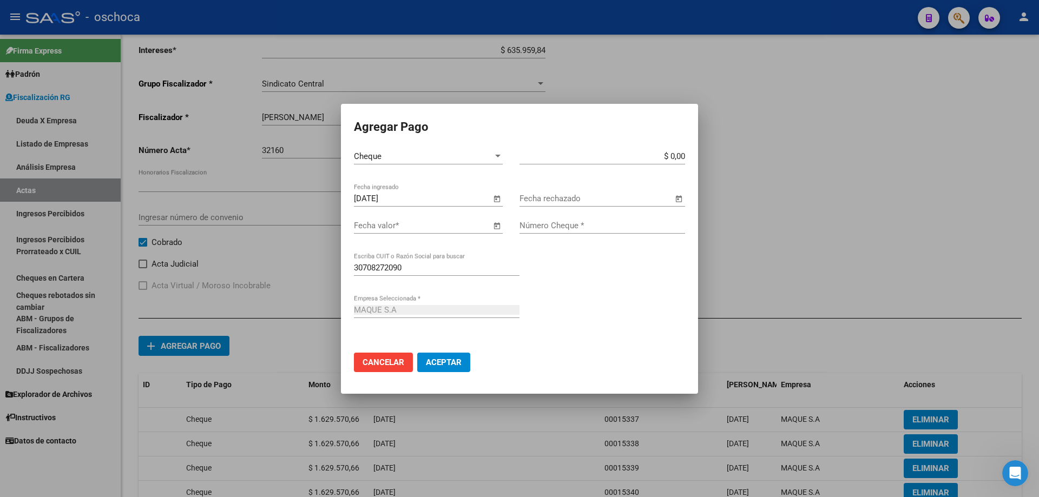
click at [497, 226] on span "Open calendar" at bounding box center [497, 226] width 26 height 26
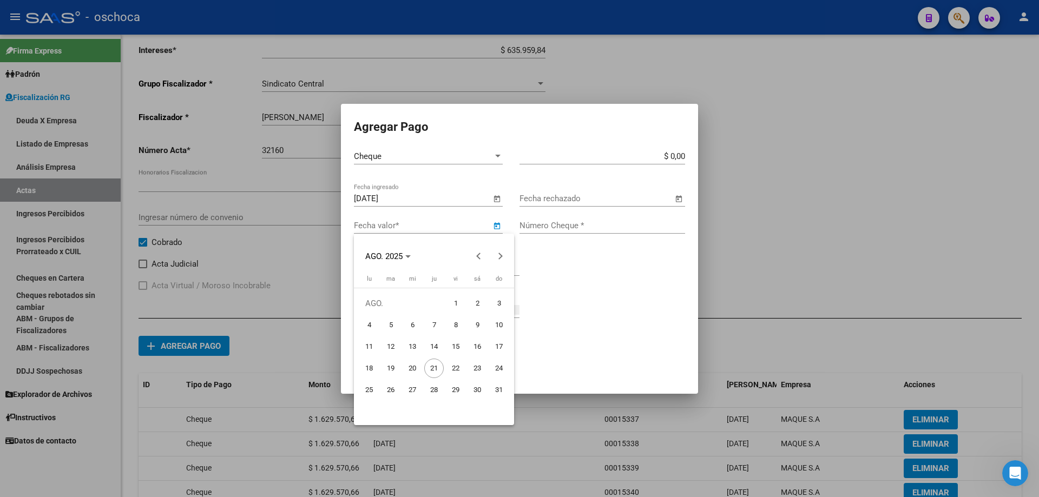
click at [412, 367] on span "20" at bounding box center [412, 368] width 19 height 19
type input "[DATE]"
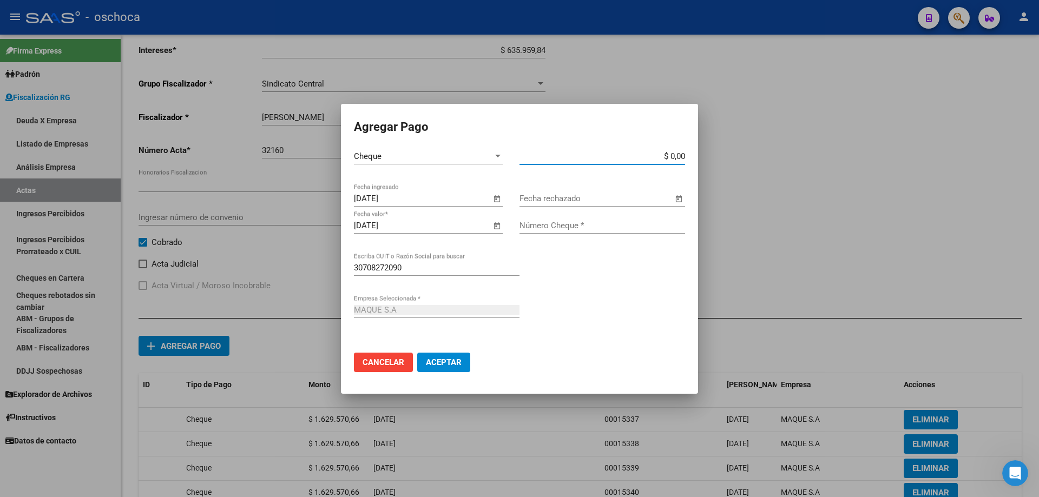
click at [682, 158] on input "$ 0,00" at bounding box center [602, 157] width 166 height 10
type input "$ 1.629.570,66"
click at [590, 225] on input "Número Cheque *" at bounding box center [602, 226] width 166 height 10
type input "00015341"
click at [457, 365] on span "Aceptar" at bounding box center [444, 363] width 36 height 10
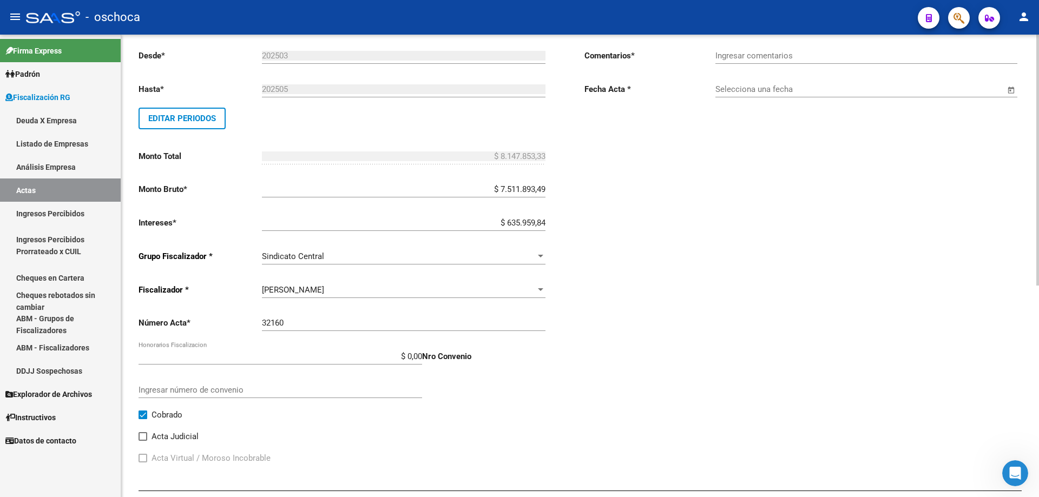
scroll to position [0, 0]
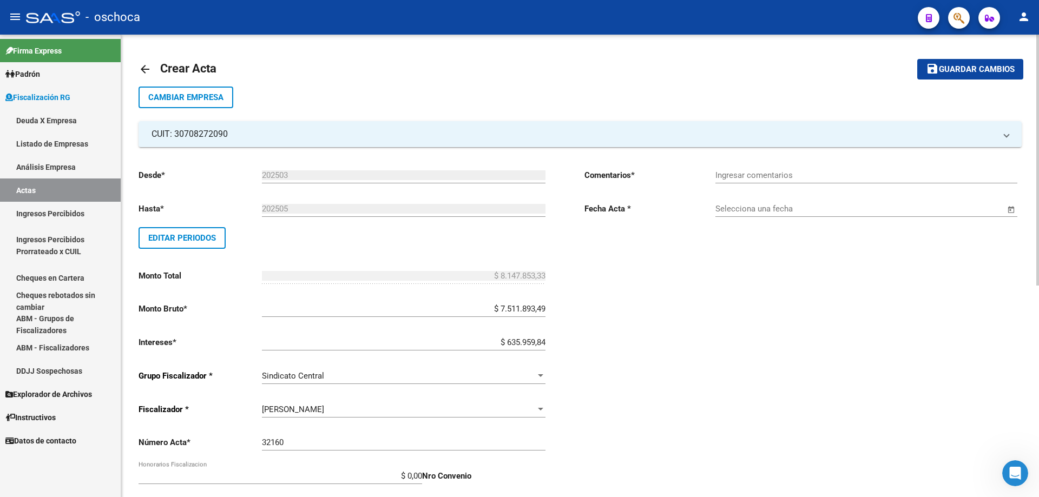
click at [815, 176] on input "Ingresar comentarios" at bounding box center [866, 175] width 302 height 10
type input "COBRADO"
click at [805, 211] on input "Selecciona una fecha" at bounding box center [860, 209] width 290 height 10
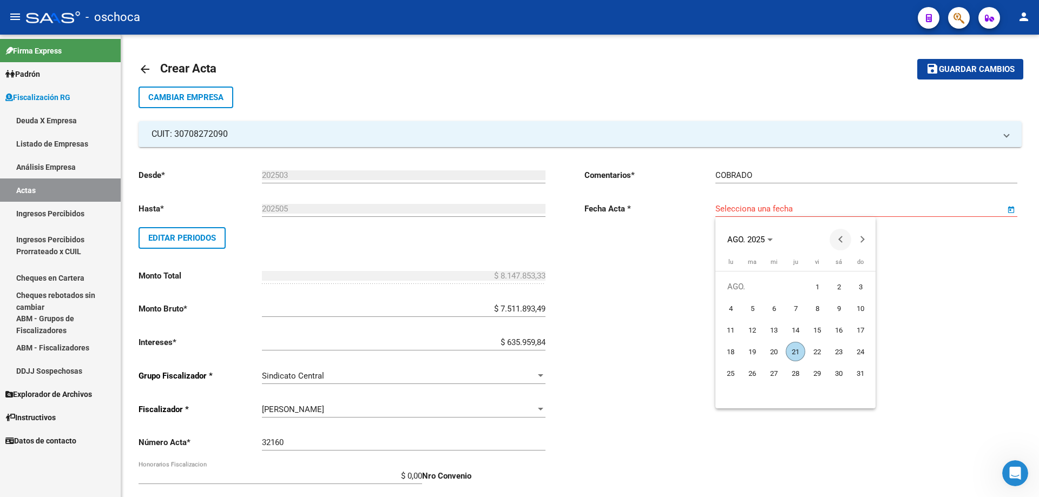
click at [844, 240] on button "Previous month" at bounding box center [841, 240] width 22 height 22
click at [843, 240] on button "Previous month" at bounding box center [841, 240] width 22 height 22
click at [773, 374] on span "25" at bounding box center [773, 373] width 19 height 19
type input "[DATE]"
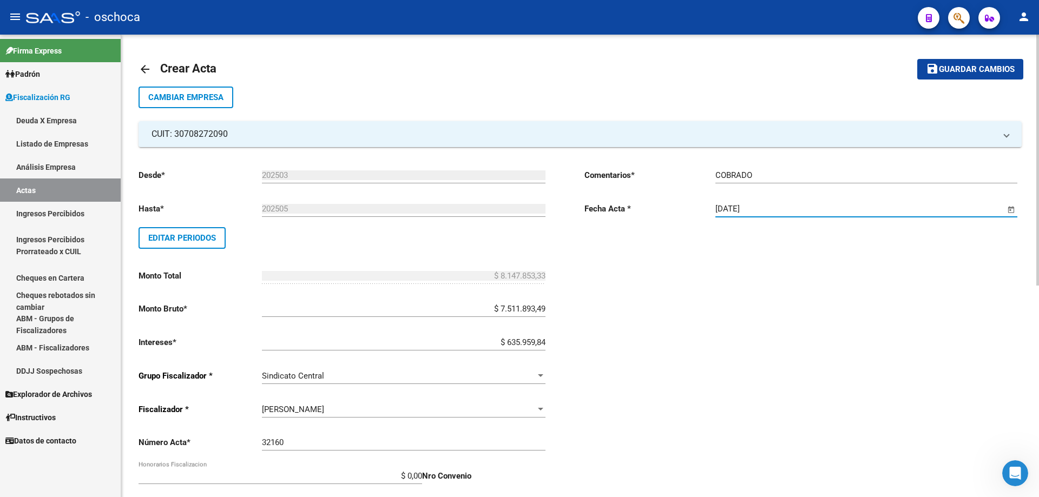
click at [984, 69] on span "Guardar cambios" at bounding box center [977, 70] width 76 height 10
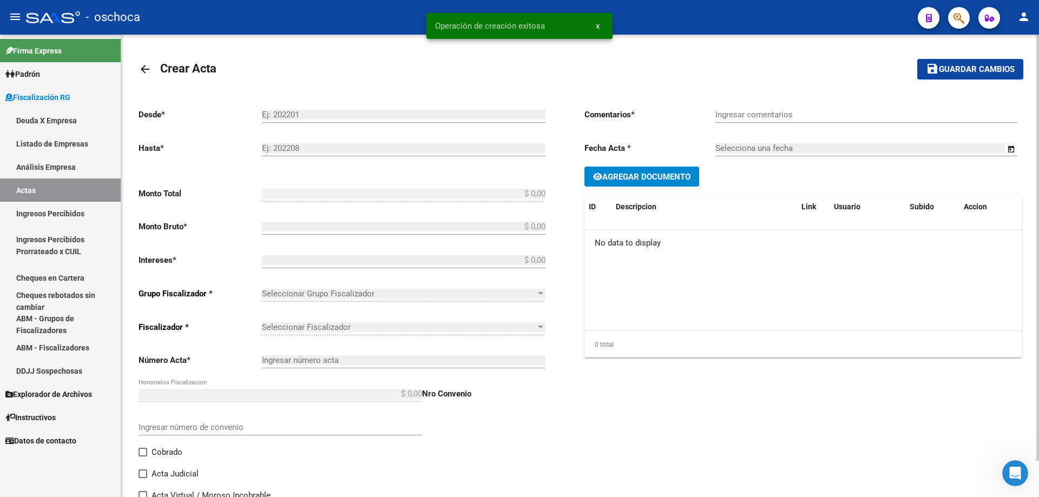
type input "202503"
type input "202505"
type input "$ 8.147.853,33"
type input "$ 7.511.893,49"
type input "$ 635.959,84"
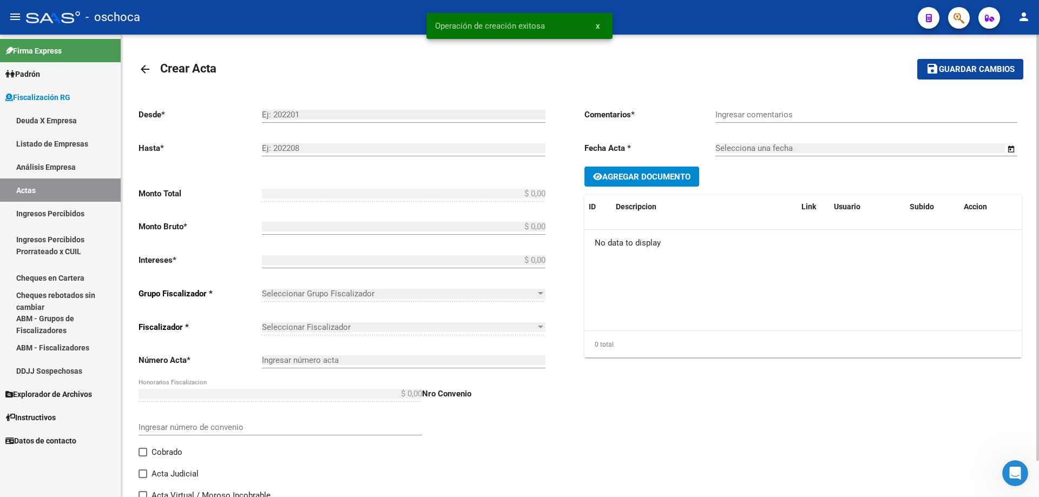
type input "32160"
checkbox input "true"
type input "COBRADO"
type input "[DATE]"
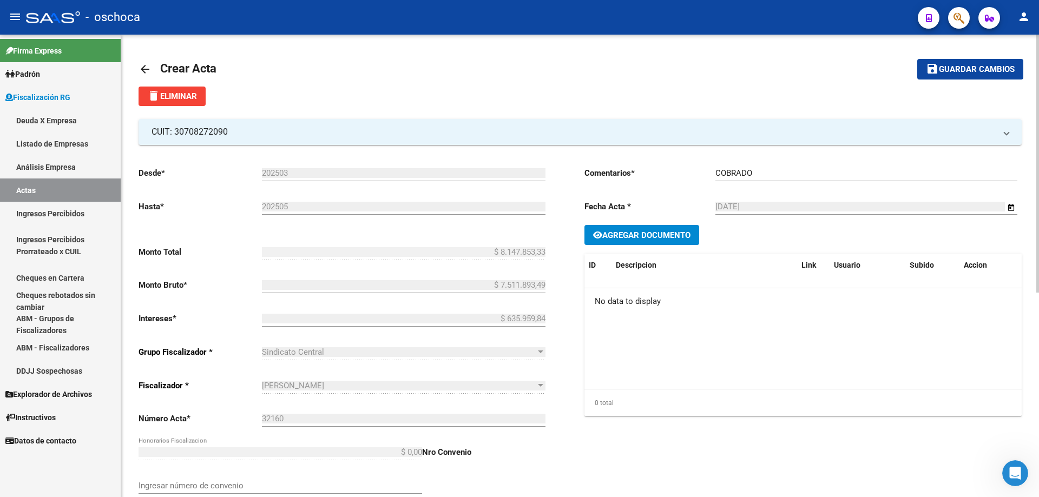
click at [61, 170] on link "Análisis Empresa" at bounding box center [60, 166] width 121 height 23
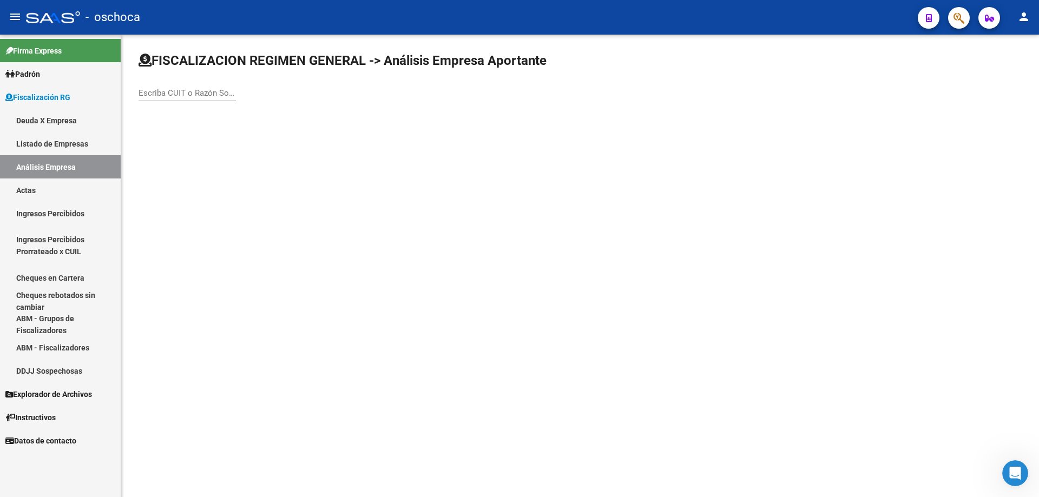
click at [171, 94] on input "Escriba CUIT o Razón Social para buscar" at bounding box center [187, 93] width 97 height 10
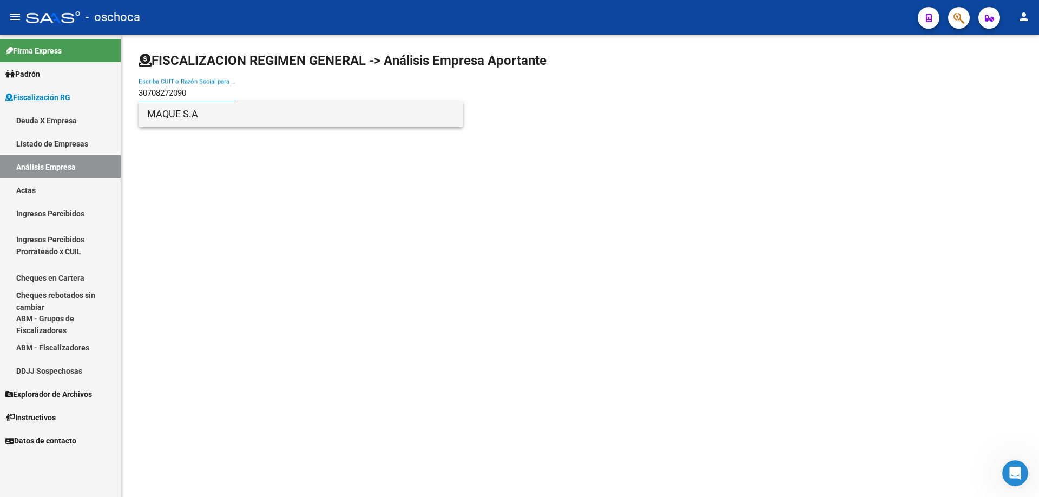
type input "30708272090"
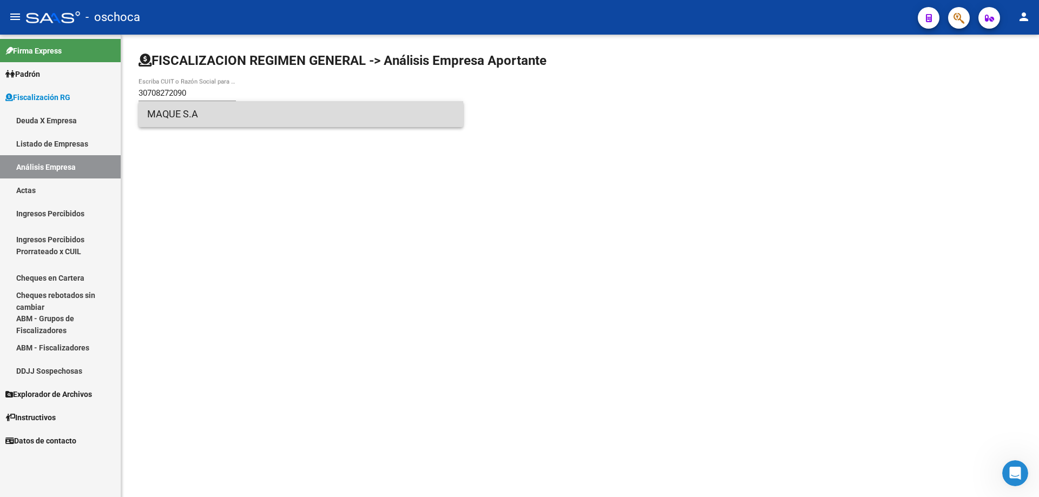
click at [183, 111] on span "MAQUE S.A" at bounding box center [300, 114] width 307 height 26
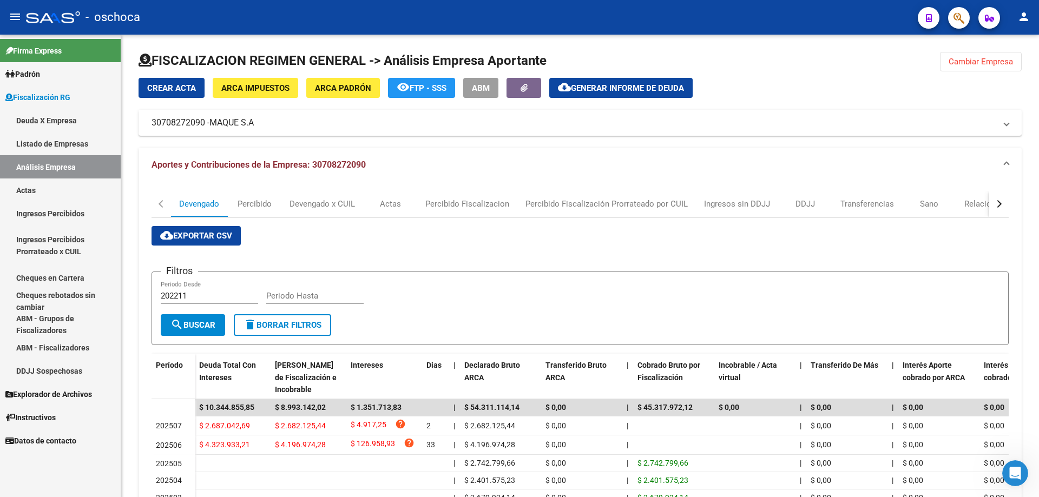
click at [52, 170] on link "Análisis Empresa" at bounding box center [60, 166] width 121 height 23
click at [988, 64] on span "Cambiar Empresa" at bounding box center [981, 62] width 64 height 10
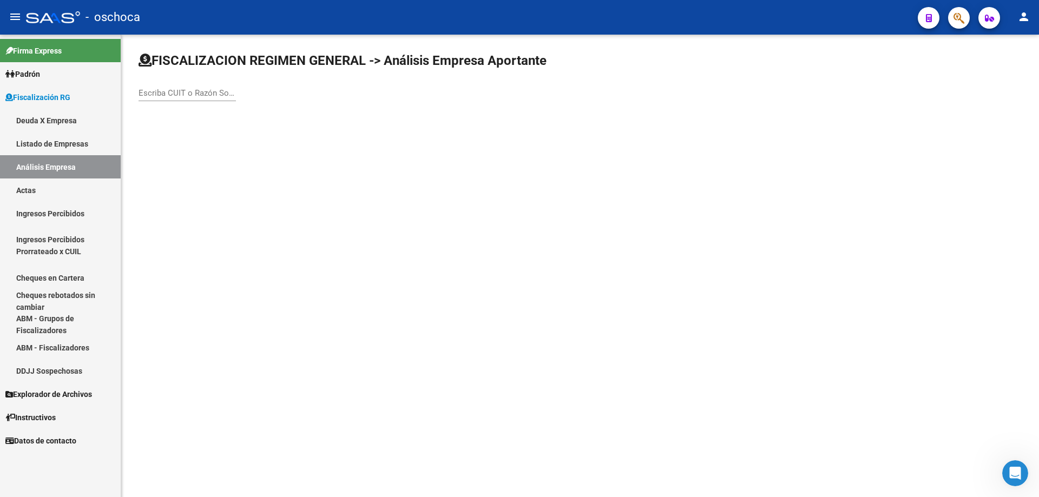
click at [146, 93] on input "Escriba CUIT o Razón Social para buscar" at bounding box center [187, 93] width 97 height 10
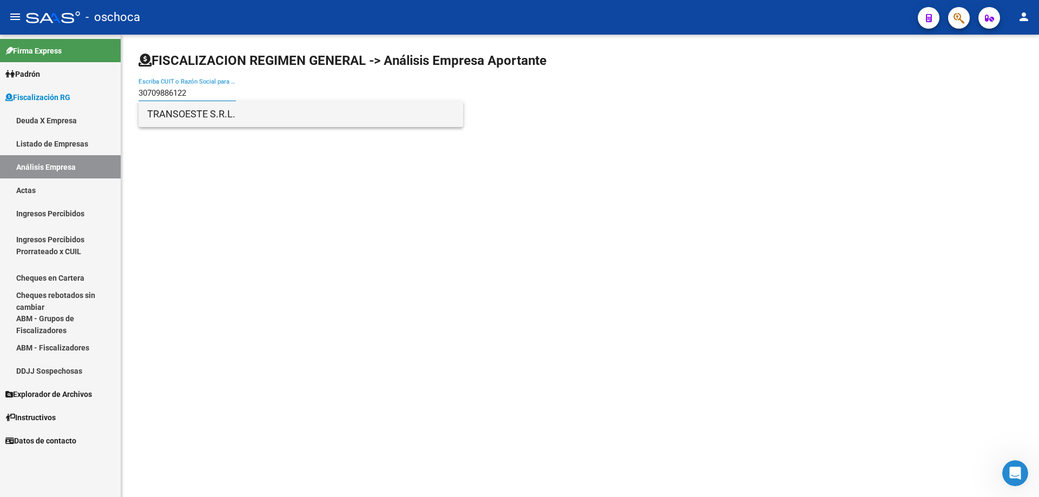
type input "30709886122"
click at [260, 116] on span "TRANSOESTE S.R.L." at bounding box center [300, 114] width 307 height 26
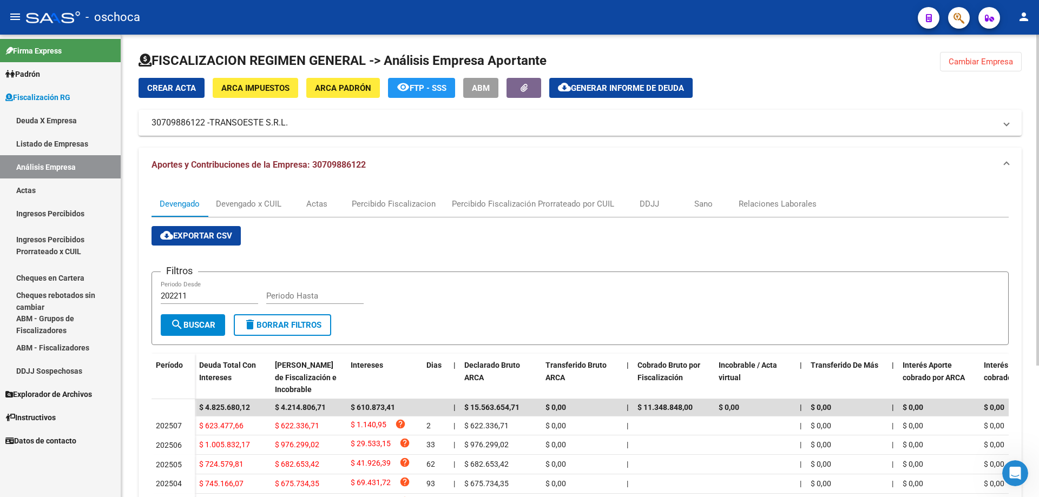
click at [165, 86] on span "Crear Acta" at bounding box center [171, 88] width 49 height 10
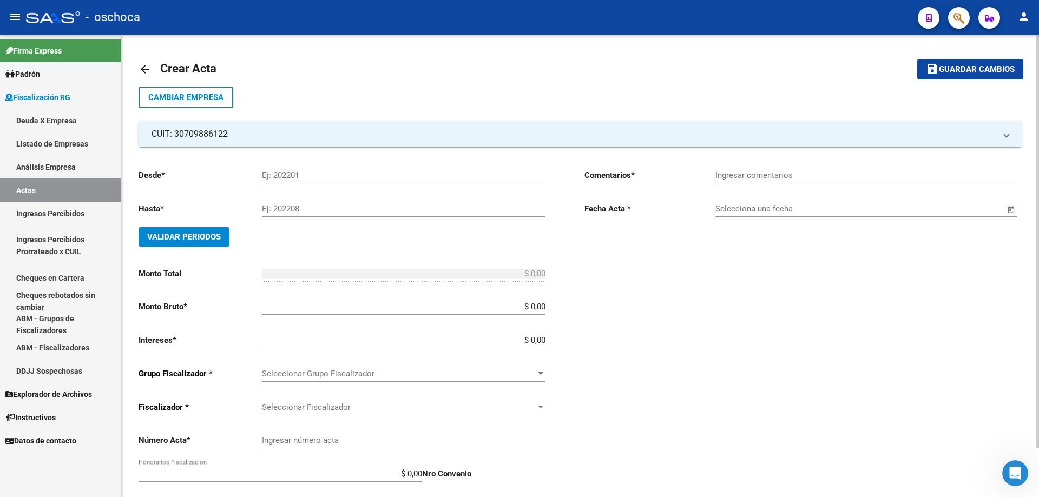
click at [268, 176] on input "Ej: 202201" at bounding box center [404, 175] width 284 height 10
type input "202503"
click at [298, 210] on input "Ej: 202208" at bounding box center [404, 209] width 284 height 10
type input "202505"
click at [209, 239] on span "Validar Periodos" at bounding box center [184, 237] width 74 height 10
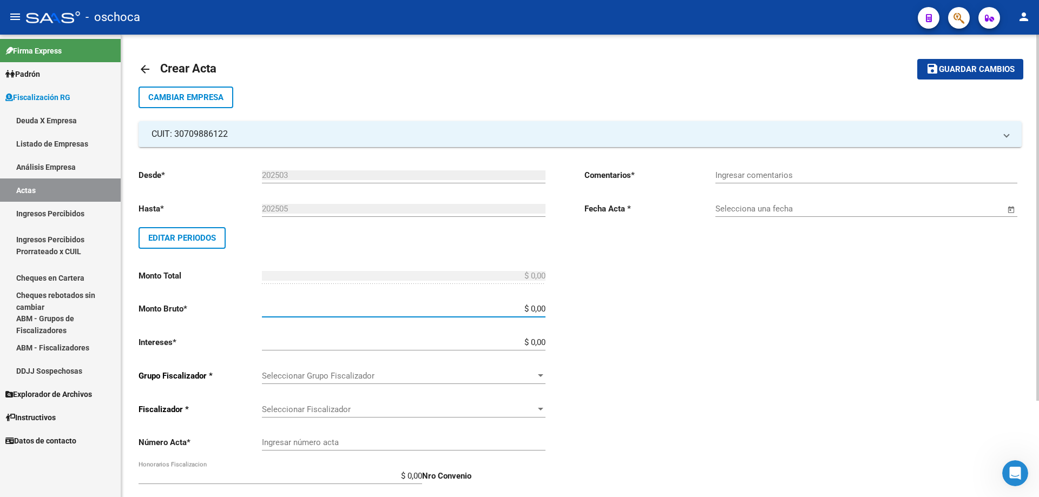
click at [545, 311] on input "$ 0,00" at bounding box center [404, 309] width 284 height 10
type input "$ 1.951.197,05"
click at [544, 341] on input "$ 0,00" at bounding box center [404, 343] width 284 height 10
type input "$ 150.131,21"
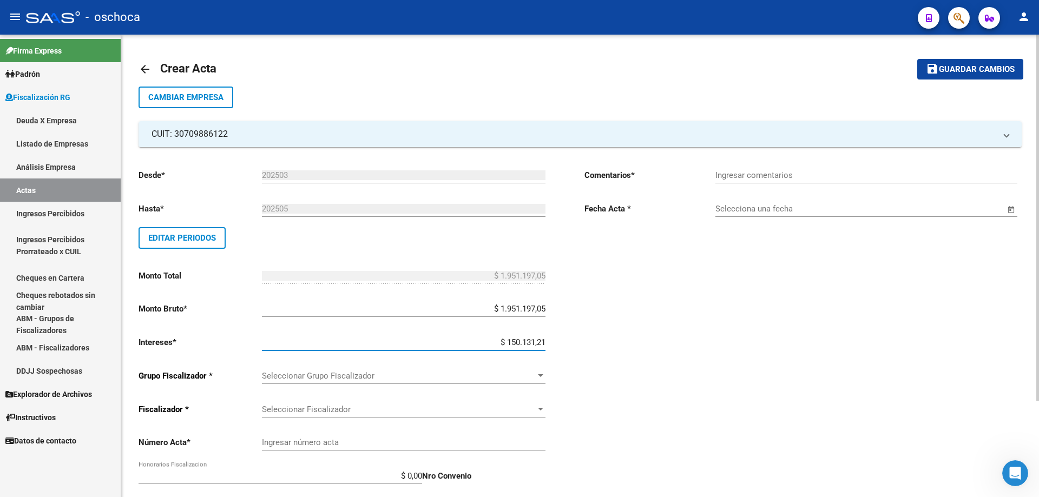
type input "$ 2.101.328,26"
click at [528, 374] on span "Seleccionar Grupo Fiscalizador" at bounding box center [399, 376] width 274 height 10
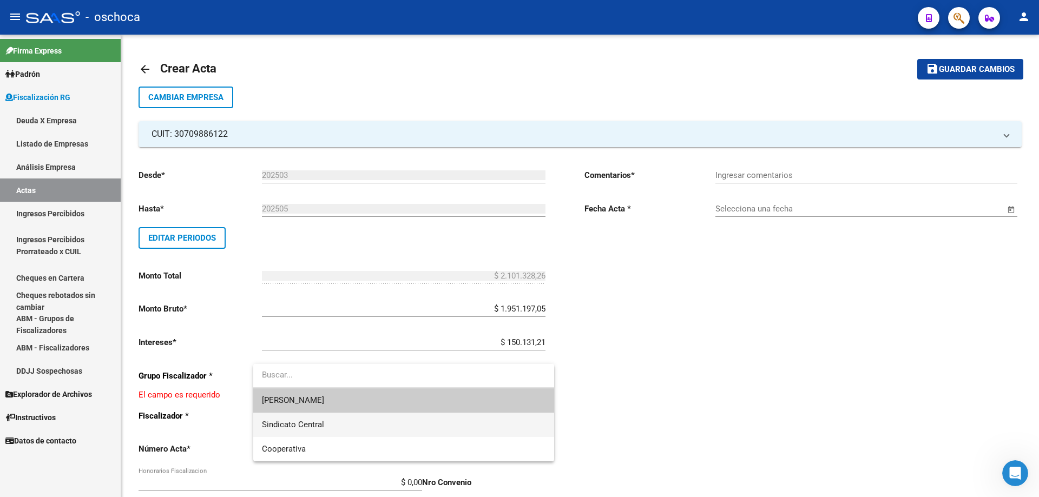
click at [462, 427] on span "Sindicato Central" at bounding box center [404, 425] width 284 height 24
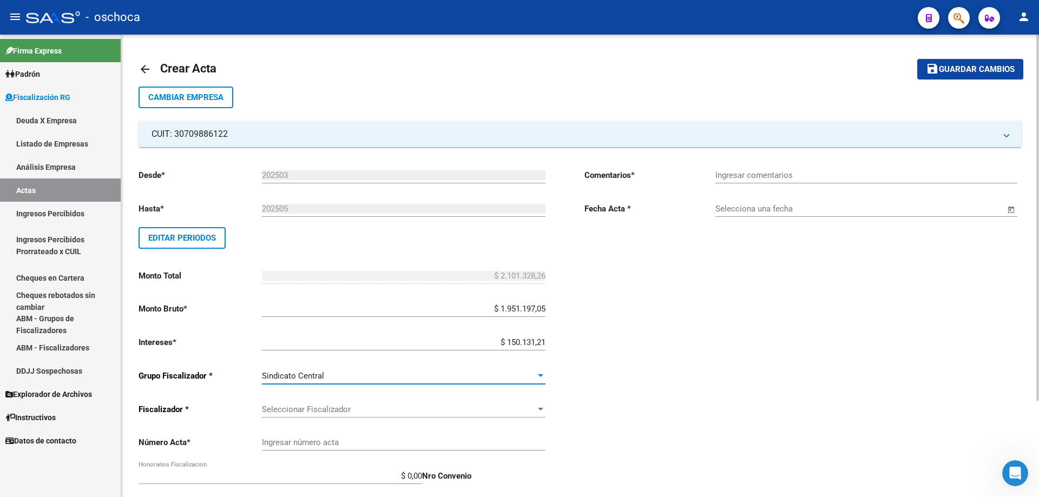
click at [522, 409] on span "Seleccionar Fiscalizador" at bounding box center [399, 410] width 274 height 10
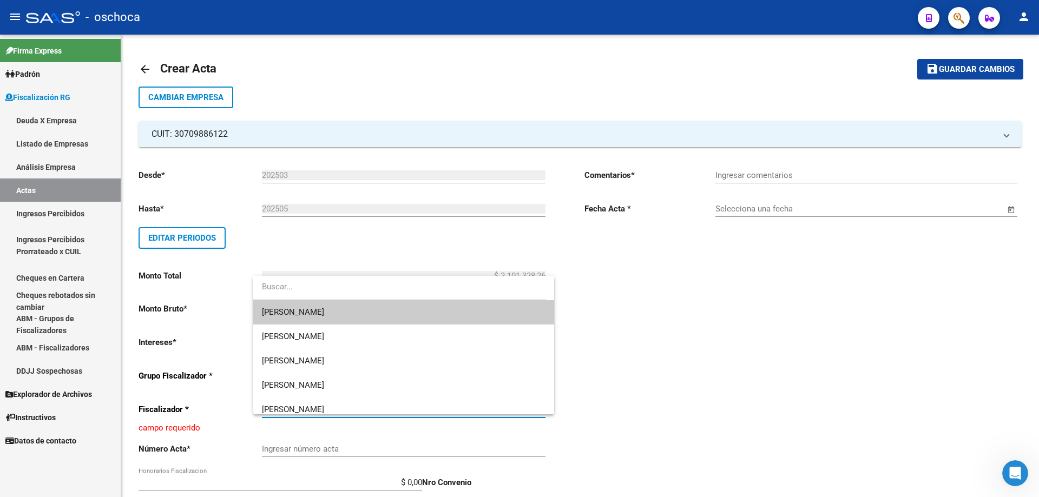
click at [477, 308] on span "[PERSON_NAME]" at bounding box center [404, 312] width 284 height 24
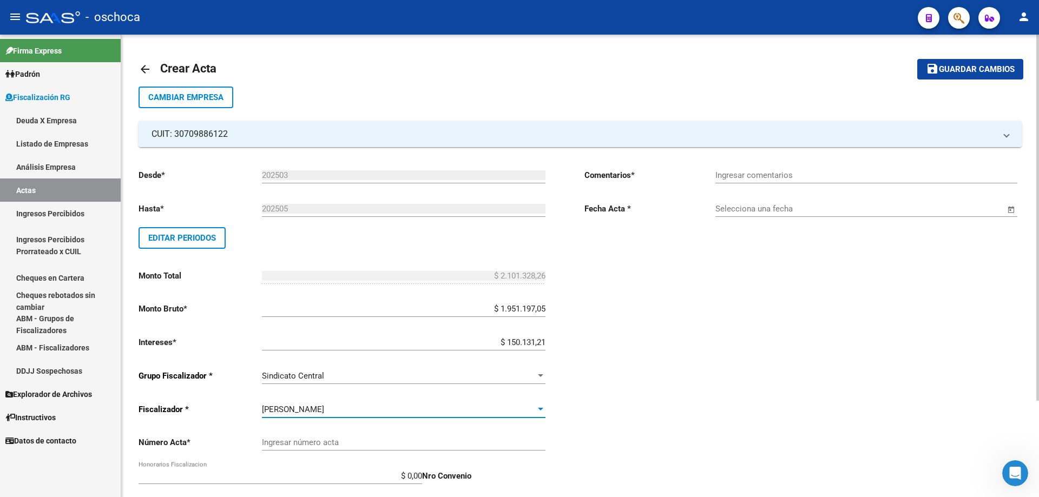
click at [479, 445] on input "Ingresar número acta" at bounding box center [404, 443] width 284 height 10
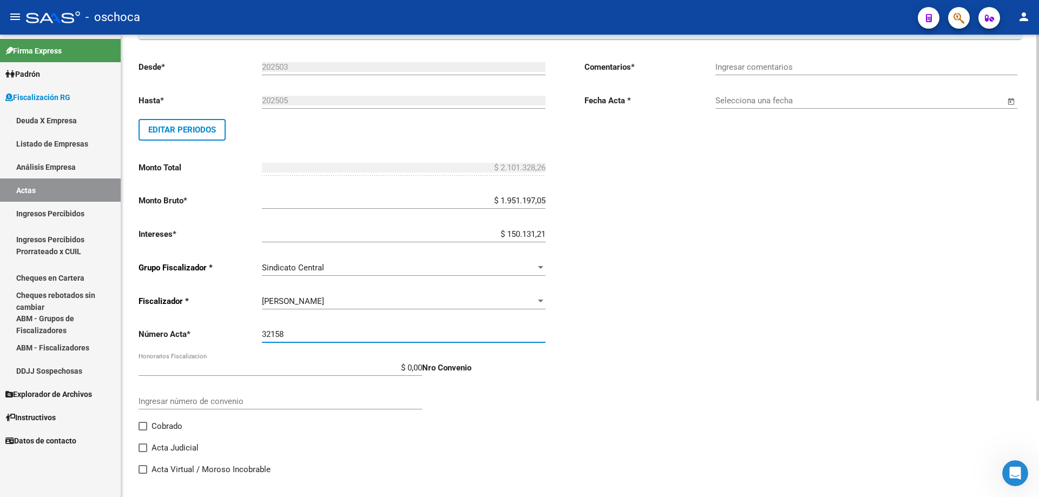
scroll to position [122, 0]
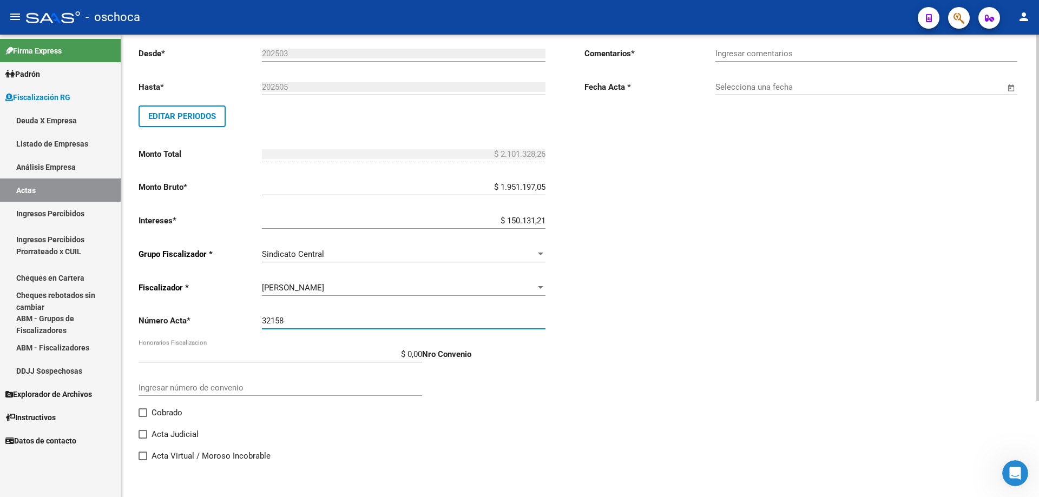
type input "32158"
click at [148, 410] on label "Cobrado" at bounding box center [161, 412] width 44 height 13
click at [143, 417] on input "Cobrado" at bounding box center [142, 417] width 1 height 1
checkbox input "true"
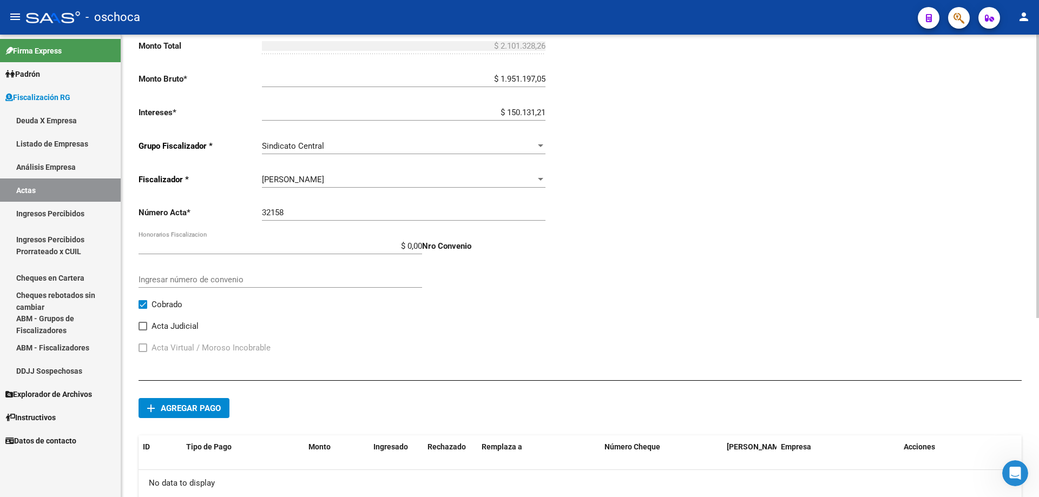
scroll to position [292, 0]
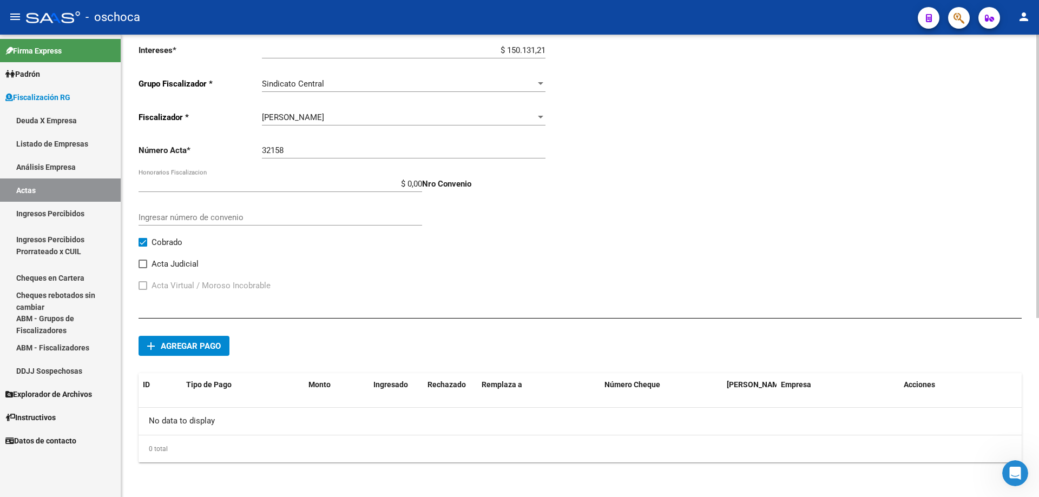
click at [206, 345] on span "Agregar pago" at bounding box center [191, 346] width 60 height 10
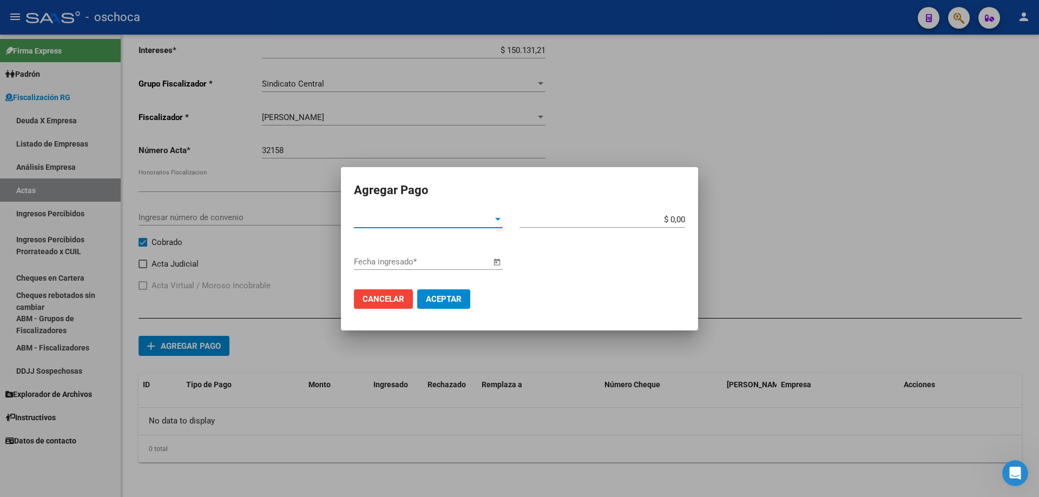
click at [461, 222] on span "Tipo de Pago *" at bounding box center [423, 220] width 139 height 10
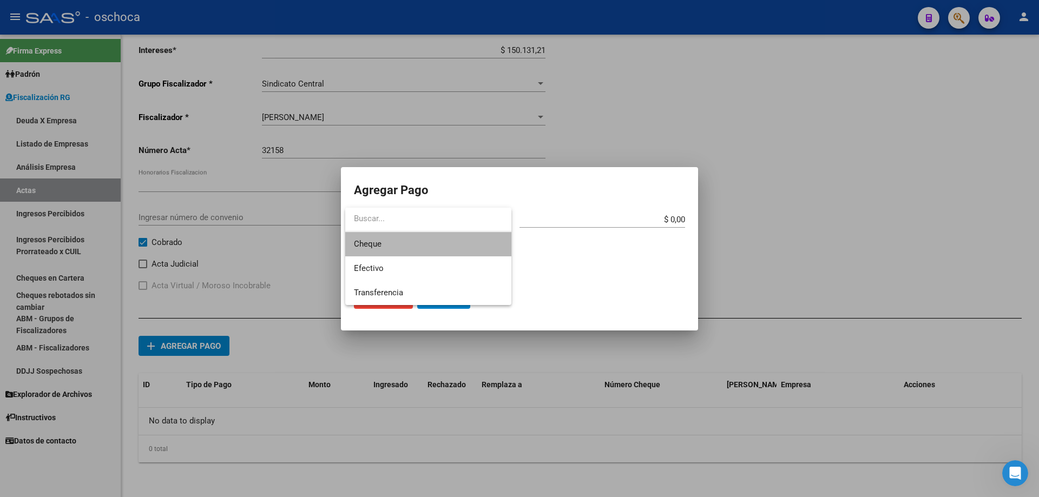
click at [423, 247] on span "Cheque" at bounding box center [428, 244] width 149 height 24
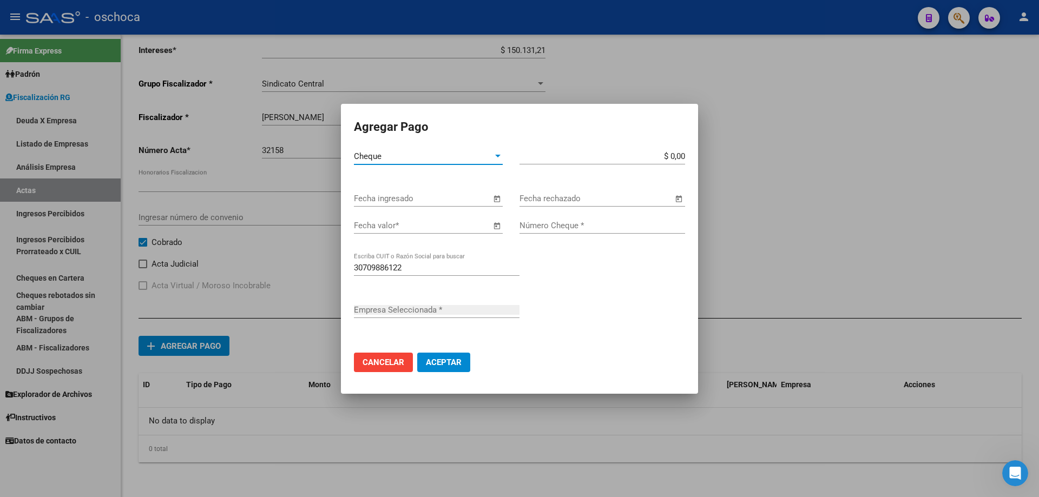
type input "TRANSOESTE S.R.L."
click at [498, 200] on span "Open calendar" at bounding box center [497, 199] width 26 height 26
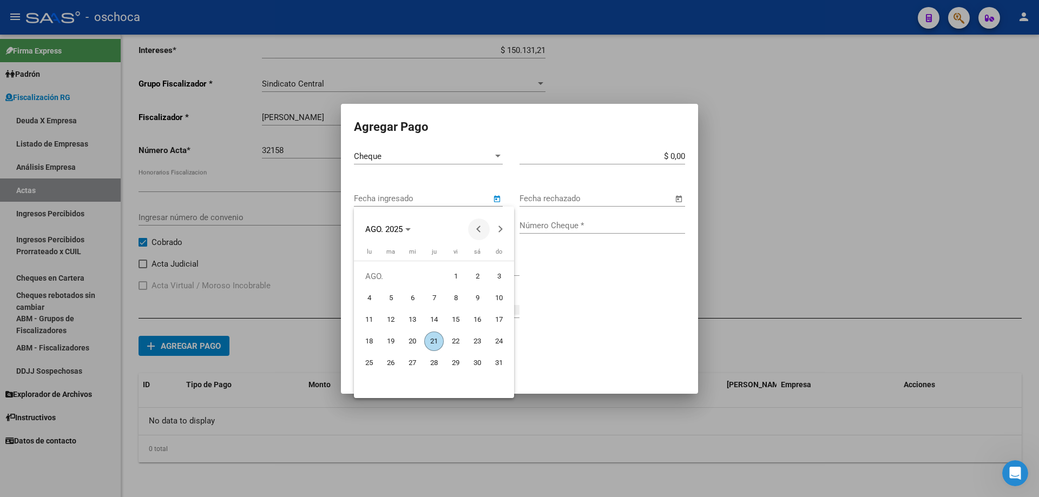
click at [482, 231] on span "Previous month" at bounding box center [479, 230] width 22 height 22
click at [413, 363] on span "25" at bounding box center [412, 362] width 19 height 19
type input "[DATE]"
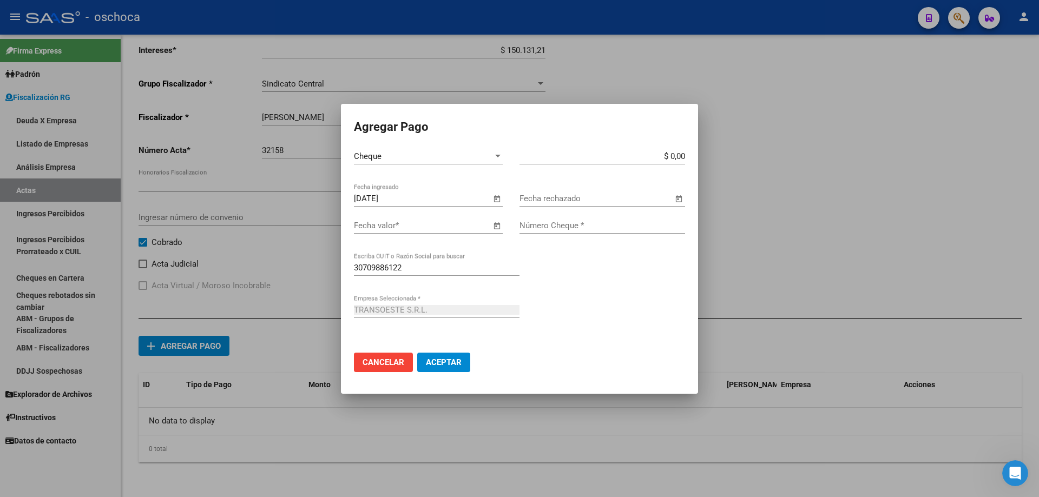
click at [495, 228] on span "Open calendar" at bounding box center [497, 226] width 26 height 26
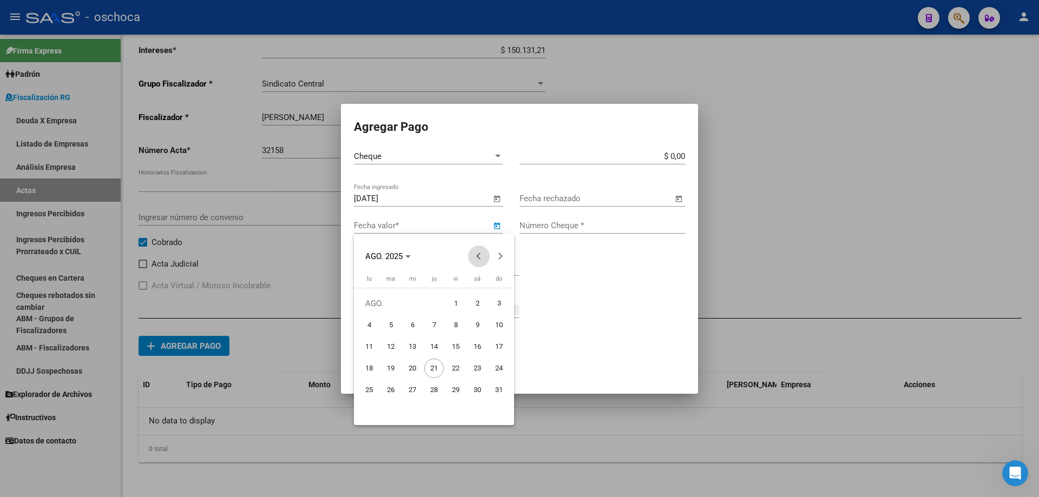
click at [477, 257] on button "Previous month" at bounding box center [479, 257] width 22 height 22
click at [415, 347] on span "9" at bounding box center [412, 346] width 19 height 19
type input "[DATE]"
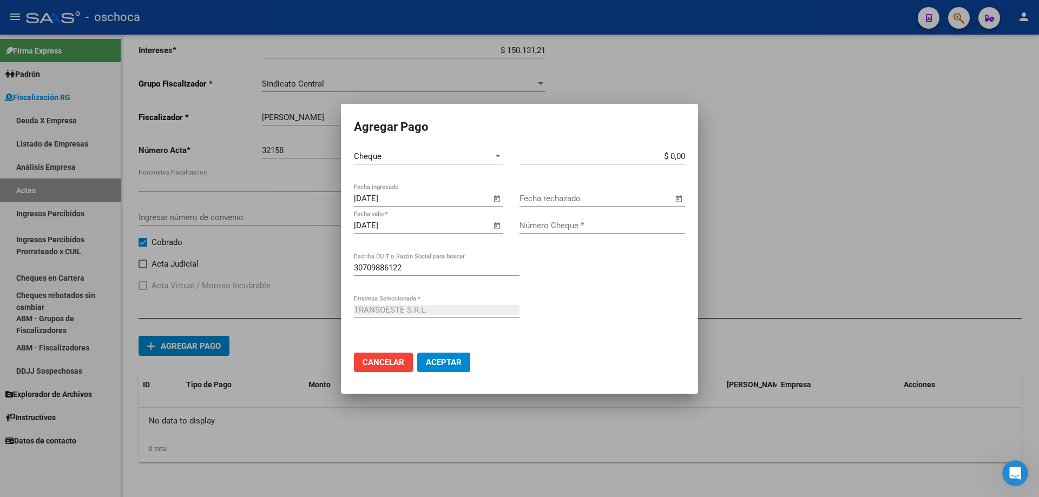
click at [685, 154] on app-form-text-field "$ 0,00 Monto bruto *" at bounding box center [606, 157] width 174 height 10
click at [683, 156] on input "$ 0,00" at bounding box center [602, 157] width 166 height 10
type input "$ 525.332,06"
click at [646, 227] on input "Número Cheque *" at bounding box center [602, 226] width 166 height 10
type input "00013382"
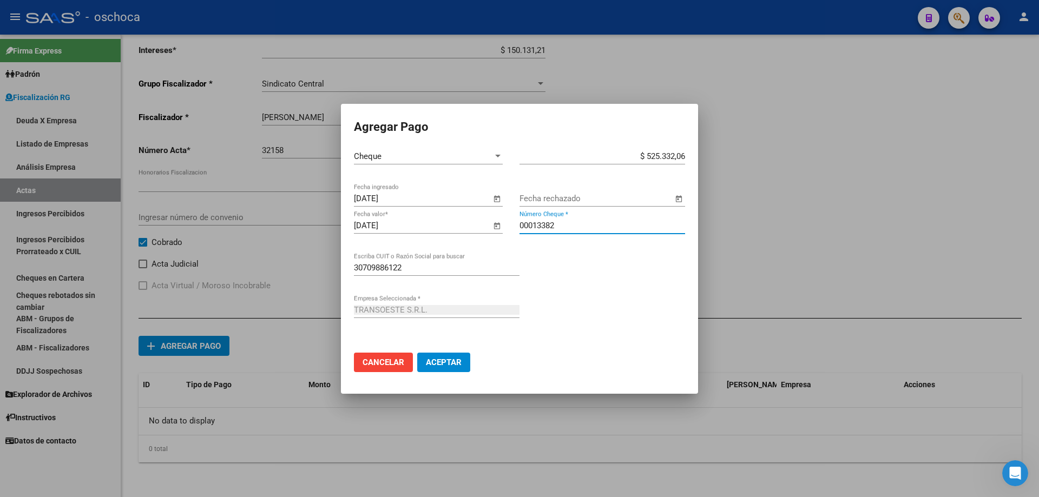
click at [417, 353] on button "Aceptar" at bounding box center [443, 362] width 53 height 19
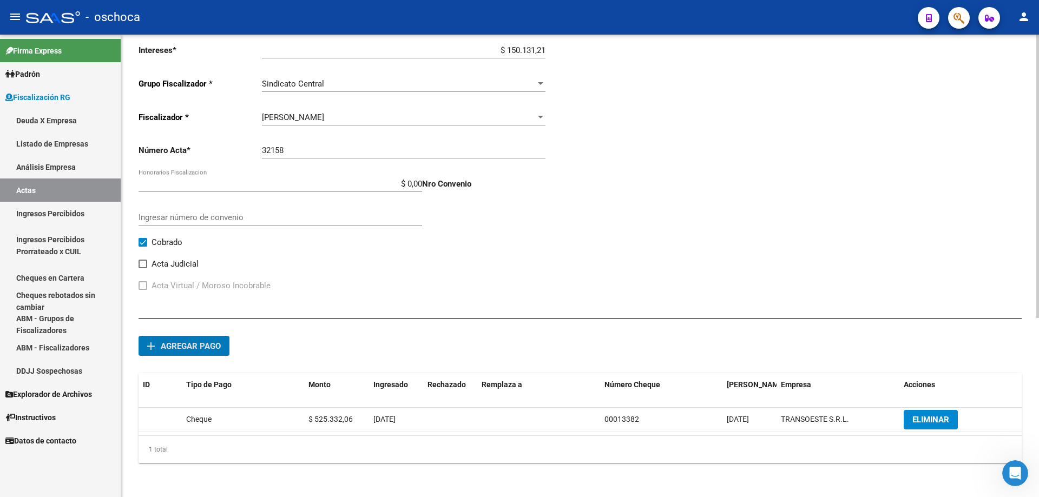
click at [210, 348] on span "Agregar pago" at bounding box center [191, 346] width 60 height 10
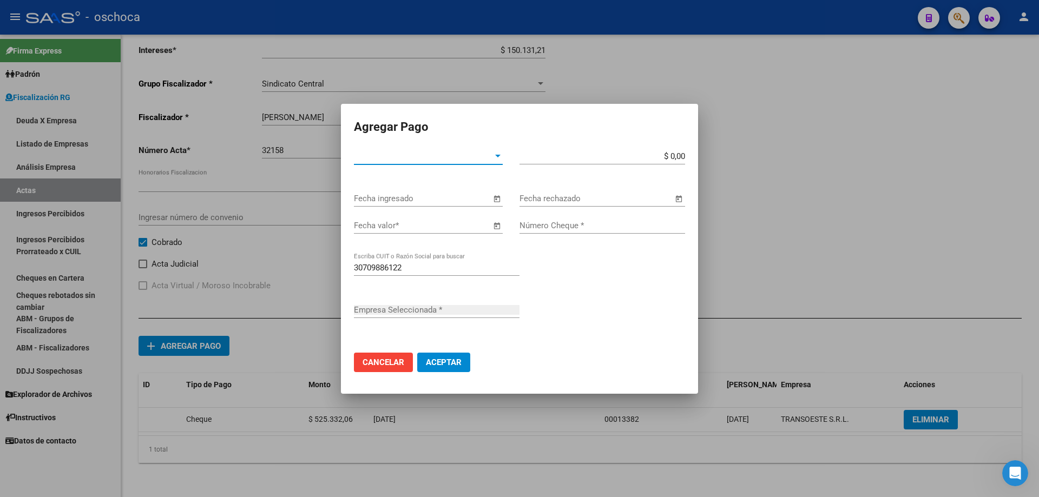
type input "TRANSOESTE S.R.L."
click at [493, 157] on div at bounding box center [498, 156] width 10 height 9
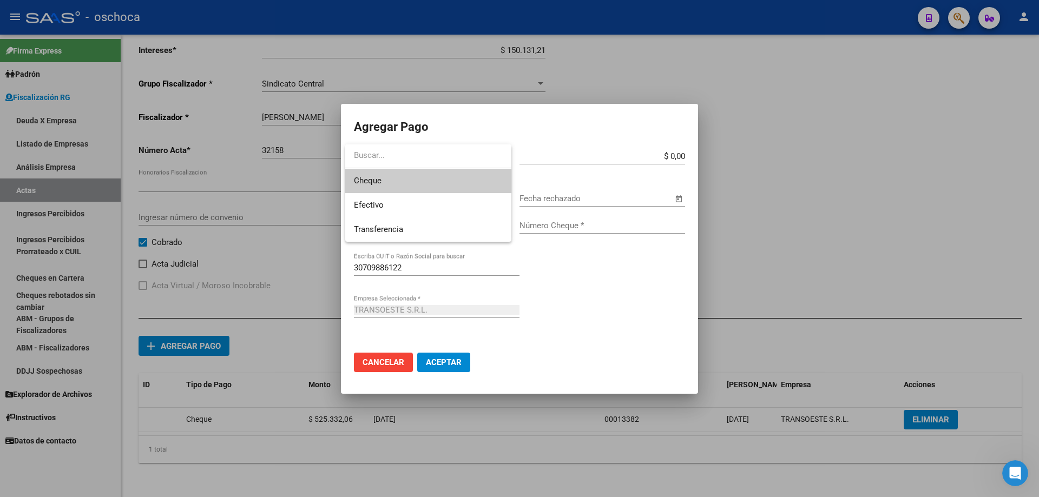
click at [440, 181] on span "Cheque" at bounding box center [428, 181] width 149 height 24
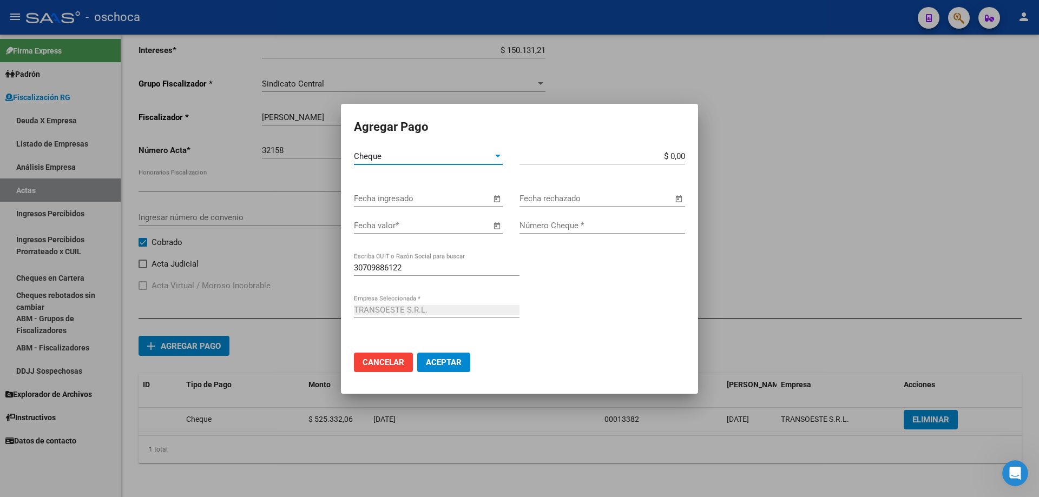
click at [499, 200] on span "Open calendar" at bounding box center [497, 199] width 26 height 26
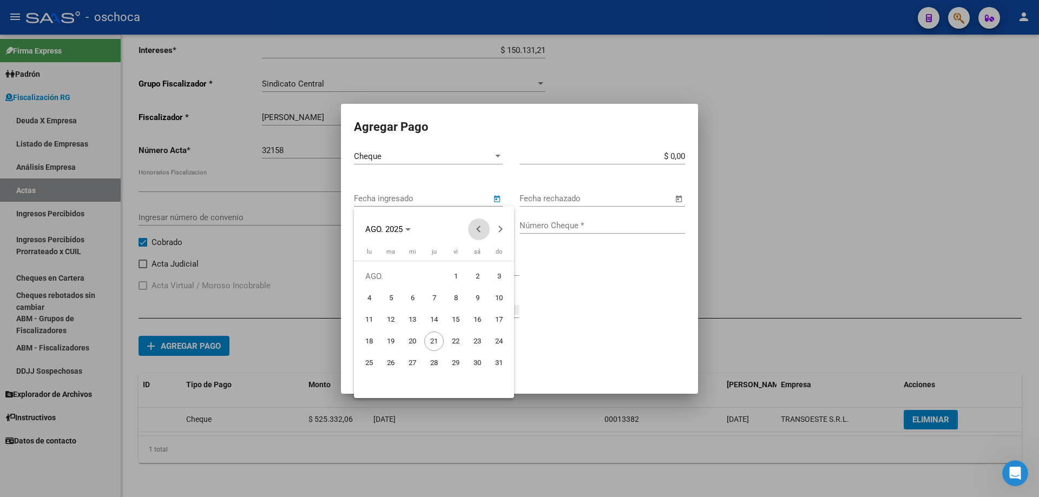
click at [480, 232] on button "Previous month" at bounding box center [479, 230] width 22 height 22
click at [415, 366] on span "25" at bounding box center [412, 362] width 19 height 19
type input "[DATE]"
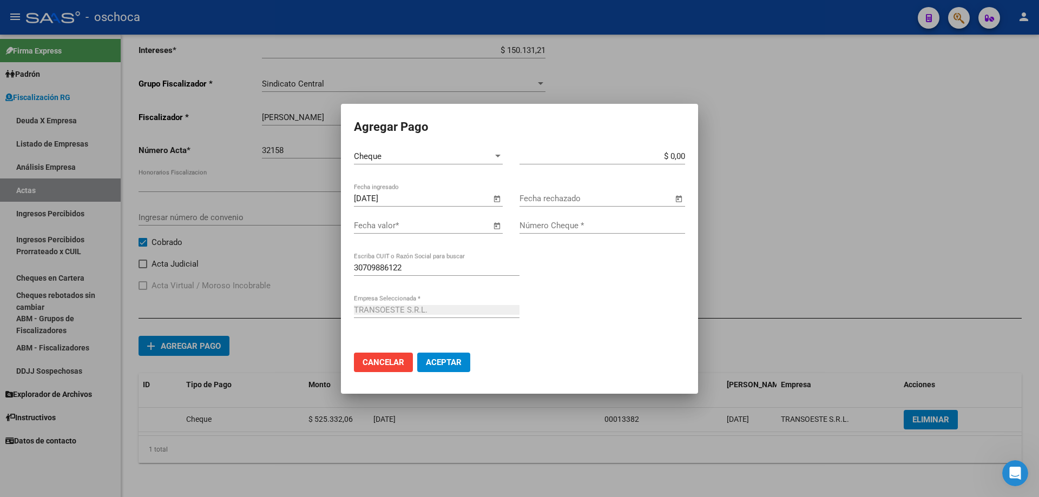
click at [496, 229] on span "Open calendar" at bounding box center [497, 226] width 26 height 26
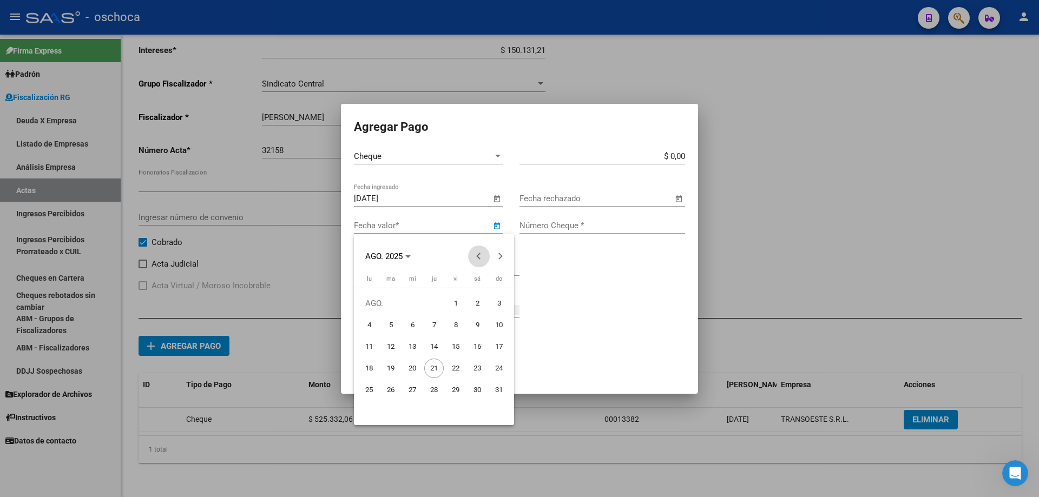
click at [478, 259] on button "Previous month" at bounding box center [479, 257] width 22 height 22
click at [454, 350] on span "11" at bounding box center [455, 346] width 19 height 19
type input "[DATE]"
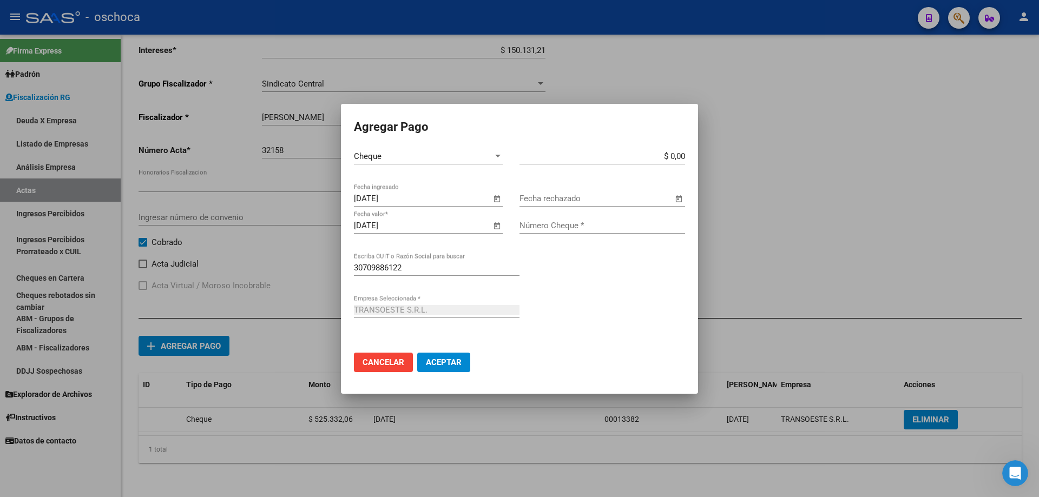
click at [685, 156] on input "$ 0,00" at bounding box center [602, 157] width 166 height 10
type input "$ 525.332,06"
click at [582, 226] on input "Número Cheque *" at bounding box center [602, 226] width 166 height 10
type input "00013383"
click at [444, 367] on span "Aceptar" at bounding box center [444, 363] width 36 height 10
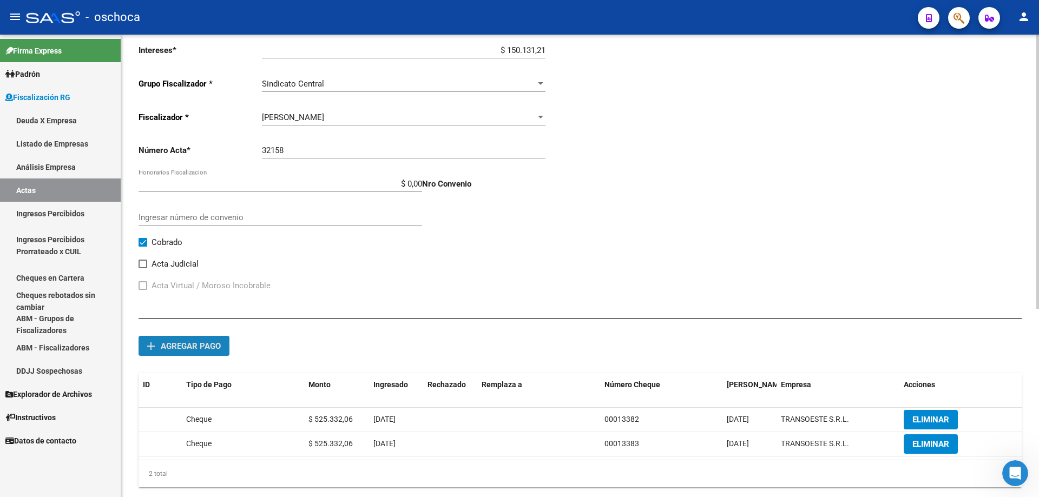
click at [216, 347] on span "Agregar pago" at bounding box center [191, 346] width 60 height 10
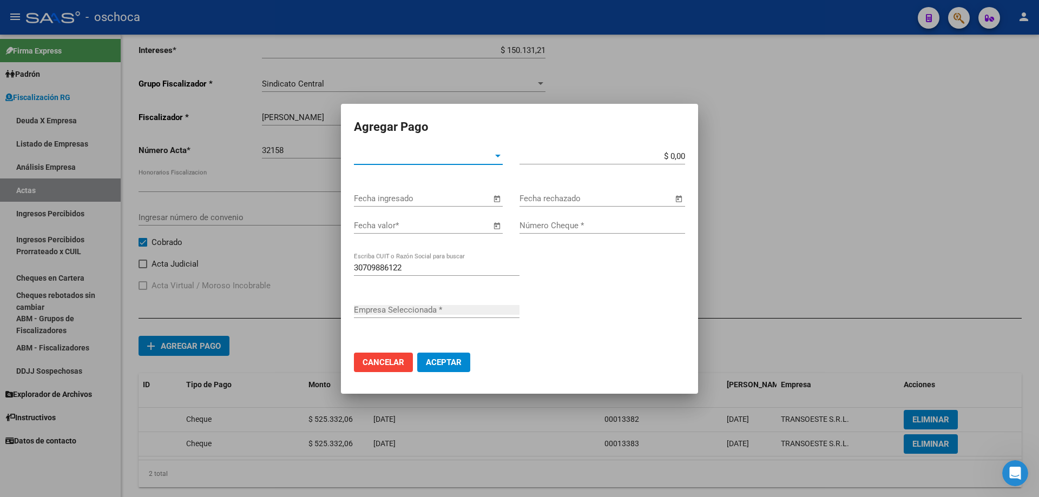
type input "TRANSOESTE S.R.L."
click at [496, 156] on div at bounding box center [497, 156] width 5 height 3
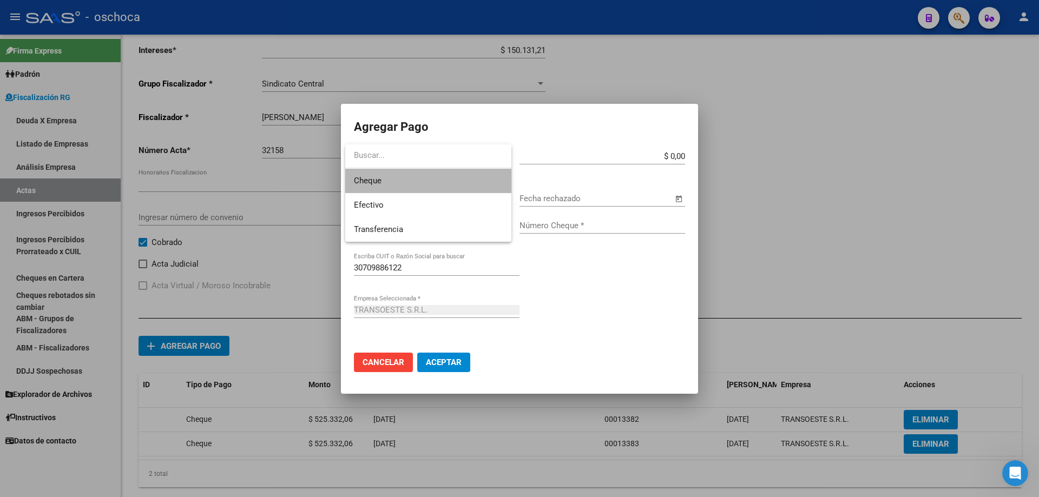
click at [460, 181] on span "Cheque" at bounding box center [428, 181] width 149 height 24
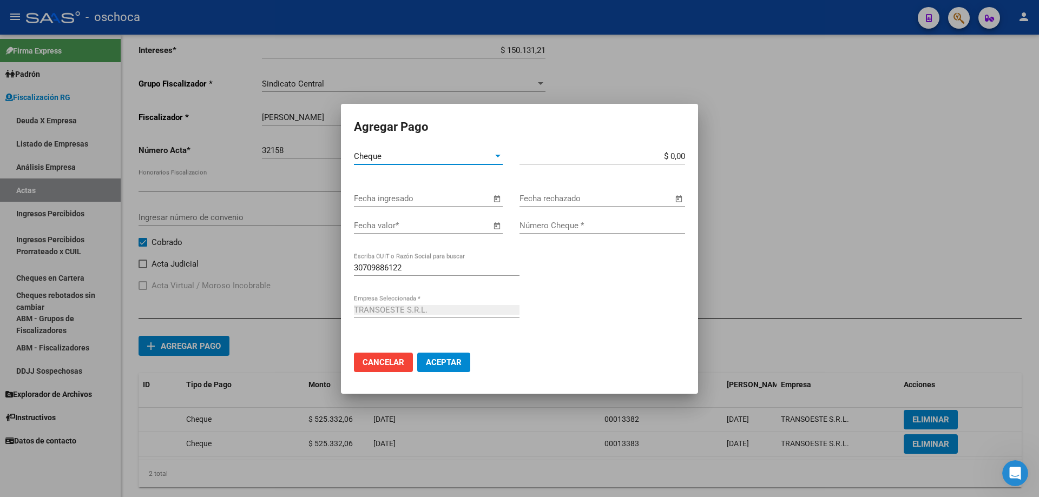
click at [496, 201] on span "Open calendar" at bounding box center [497, 199] width 26 height 26
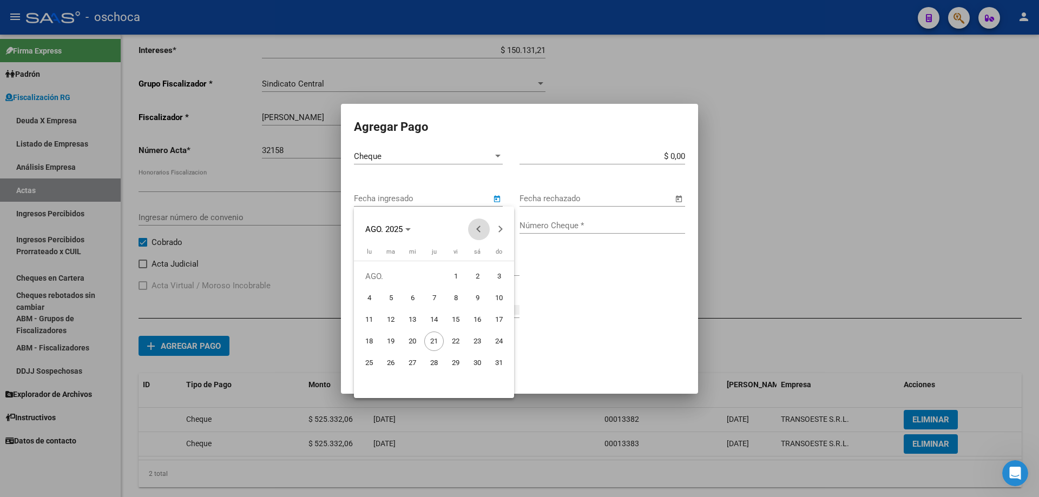
click at [479, 230] on button "Previous month" at bounding box center [479, 230] width 22 height 22
click at [418, 366] on span "25" at bounding box center [412, 362] width 19 height 19
type input "[DATE]"
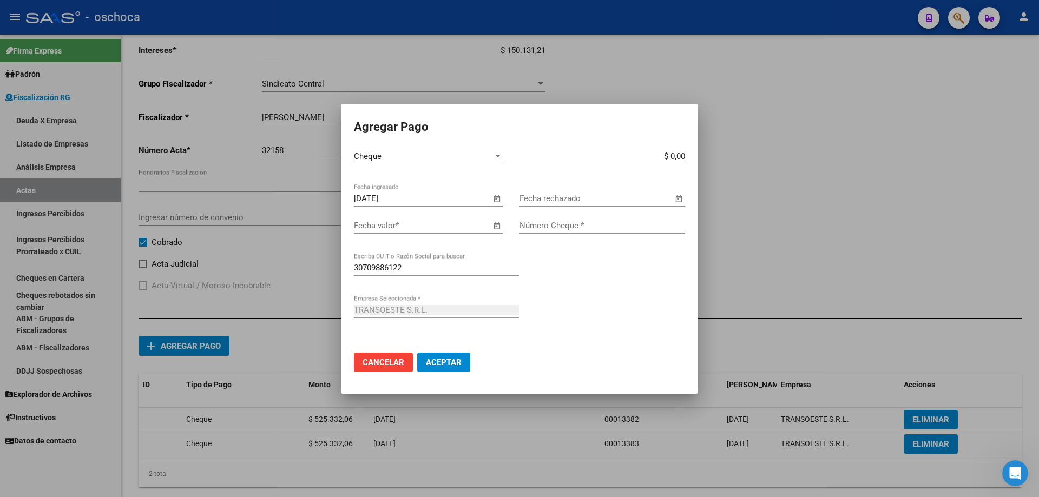
click at [497, 229] on span "Open calendar" at bounding box center [497, 226] width 26 height 26
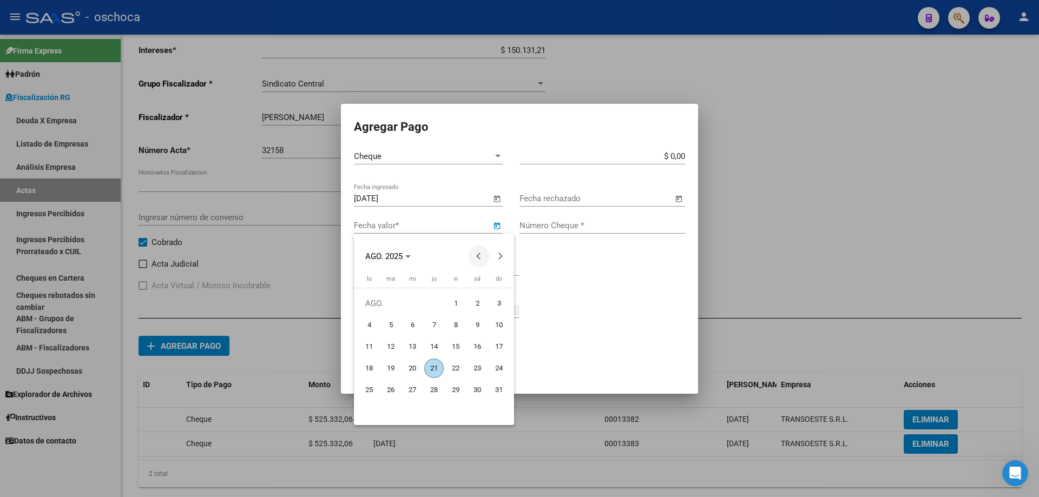
click at [474, 259] on span "Previous month" at bounding box center [479, 257] width 22 height 22
click at [460, 370] on span "18" at bounding box center [455, 368] width 19 height 19
type input "[DATE]"
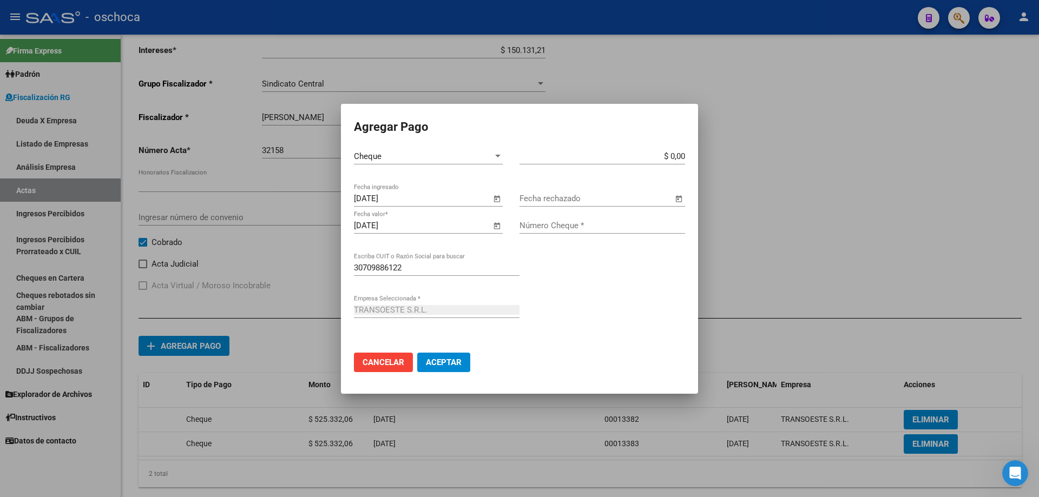
click at [683, 156] on input "$ 0,00" at bounding box center [602, 157] width 166 height 10
type input "$ 525.332,06"
click at [630, 225] on input "Número Cheque *" at bounding box center [602, 226] width 166 height 10
type input "00015327"
click at [450, 361] on span "Aceptar" at bounding box center [444, 363] width 36 height 10
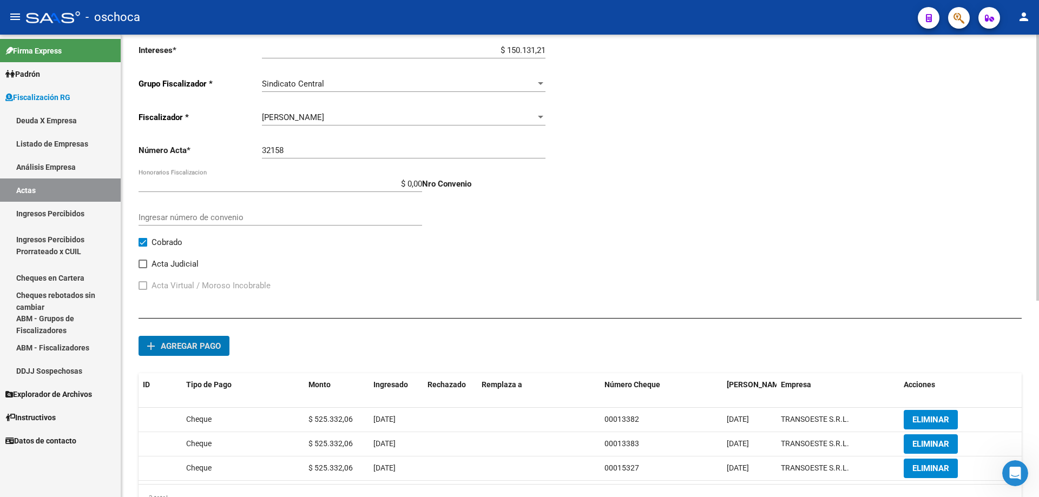
scroll to position [76, 0]
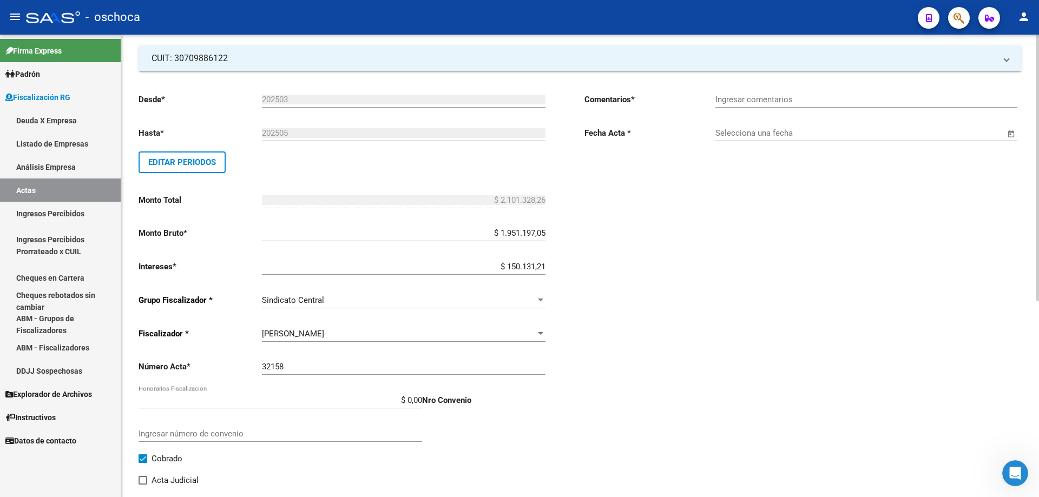
click at [809, 96] on input "Ingresar comentarios" at bounding box center [866, 100] width 302 height 10
type input "COBRADO"
click at [750, 135] on input "Selecciona una fecha" at bounding box center [860, 133] width 290 height 10
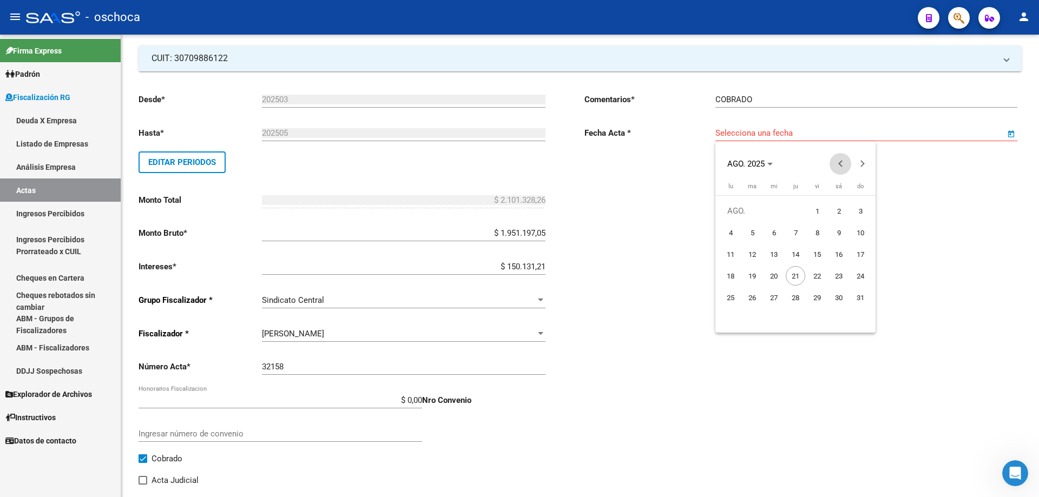
click at [841, 164] on button "Previous month" at bounding box center [841, 164] width 22 height 22
click at [771, 299] on span "25" at bounding box center [773, 297] width 19 height 19
type input "[DATE]"
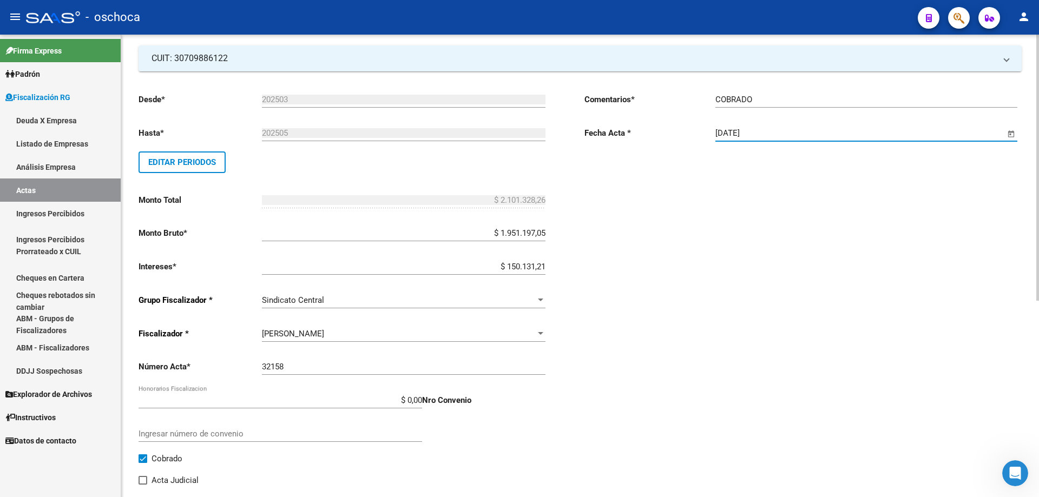
scroll to position [0, 0]
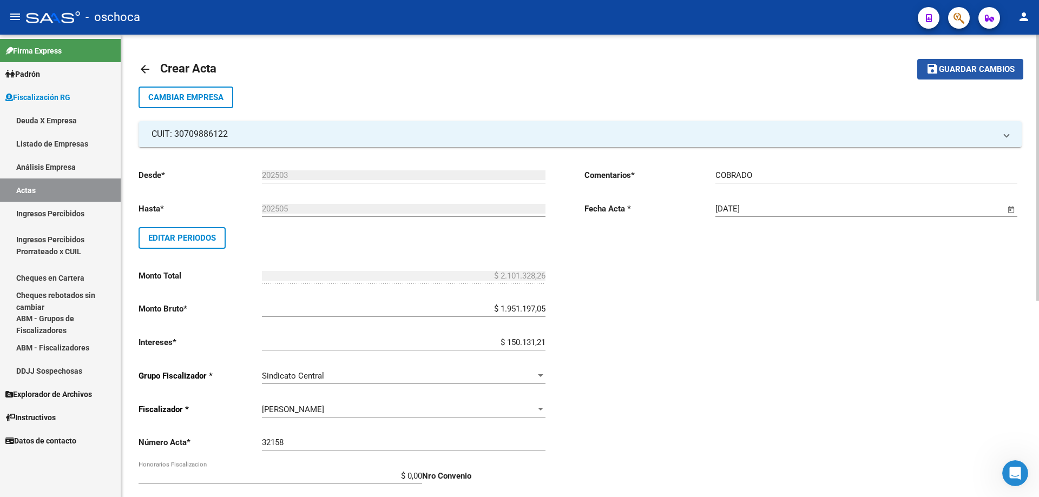
click at [969, 72] on span "Guardar cambios" at bounding box center [977, 70] width 76 height 10
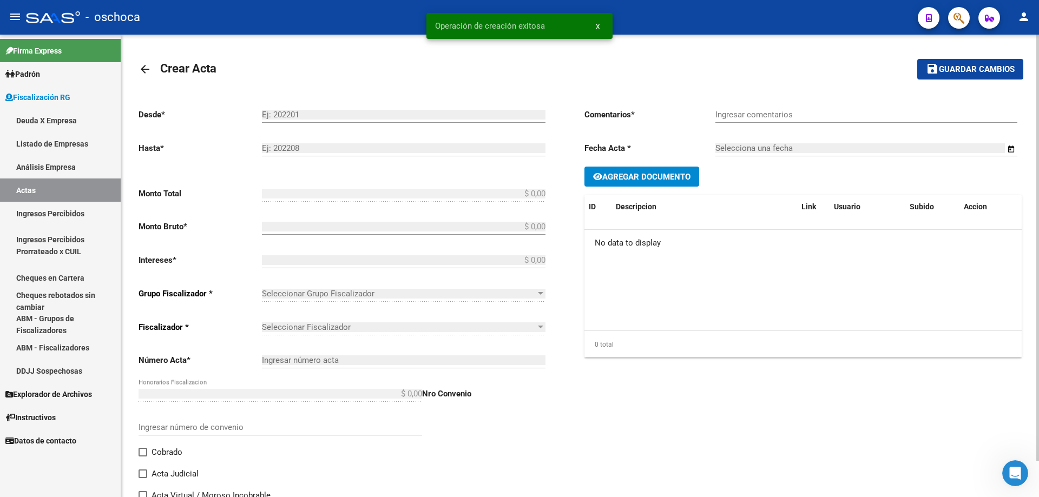
type input "202503"
type input "202505"
type input "$ 2.101.328,26"
type input "$ 1.951.197,05"
type input "$ 150.131,21"
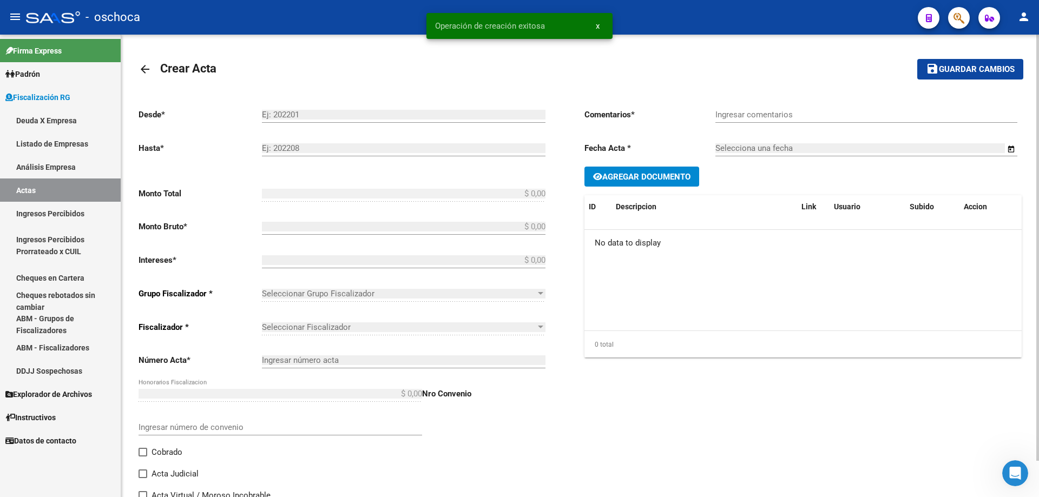
type input "32158"
checkbox input "true"
type input "COBRADO"
type input "[DATE]"
